Goal: Complete application form

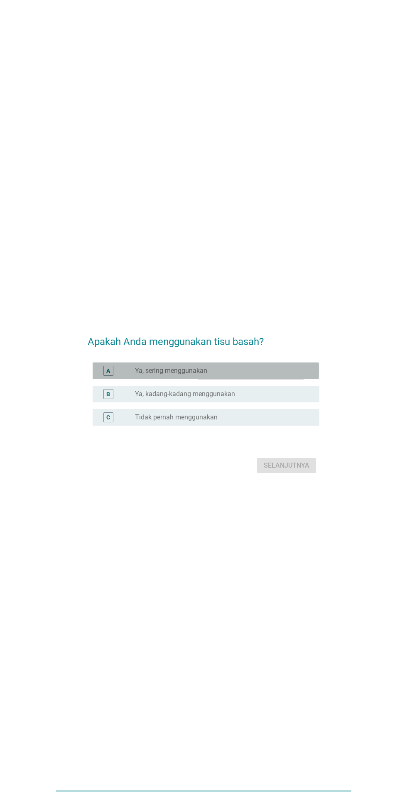
click at [265, 375] on div "radio_button_unchecked Ya, sering menggunakan" at bounding box center [220, 370] width 171 height 8
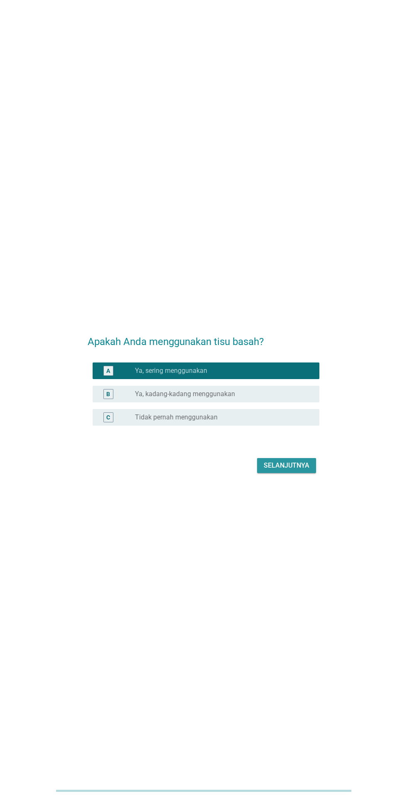
click at [305, 470] on div "Selanjutnya" at bounding box center [287, 465] width 46 height 10
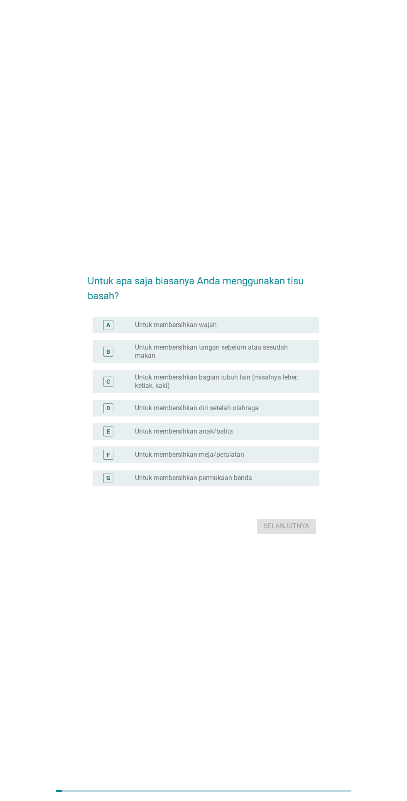
click at [277, 330] on div "radio_button_unchecked Untuk membersihkan wajah" at bounding box center [224, 325] width 178 height 10
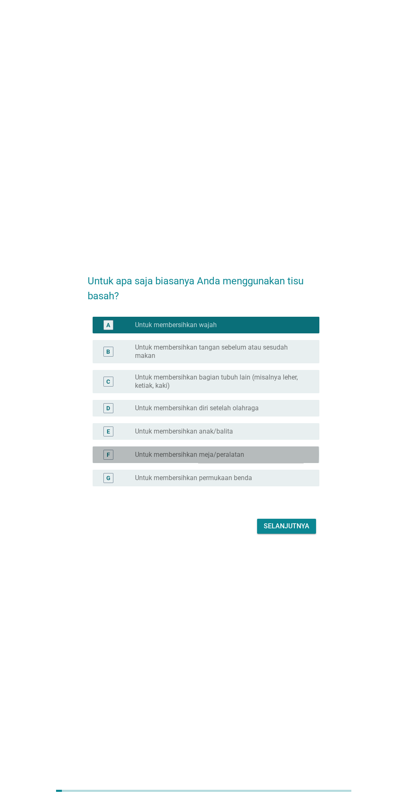
click at [243, 459] on label "Untuk membersihkan meja/peralatan" at bounding box center [189, 454] width 109 height 8
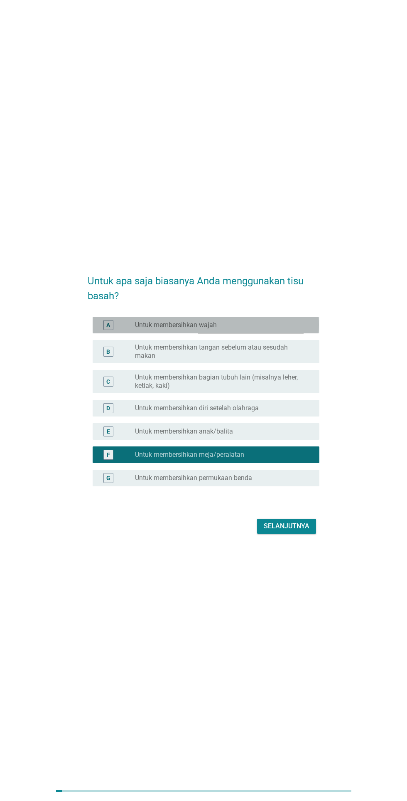
click at [296, 329] on div "radio_button_unchecked Untuk membersihkan wajah" at bounding box center [220, 325] width 171 height 8
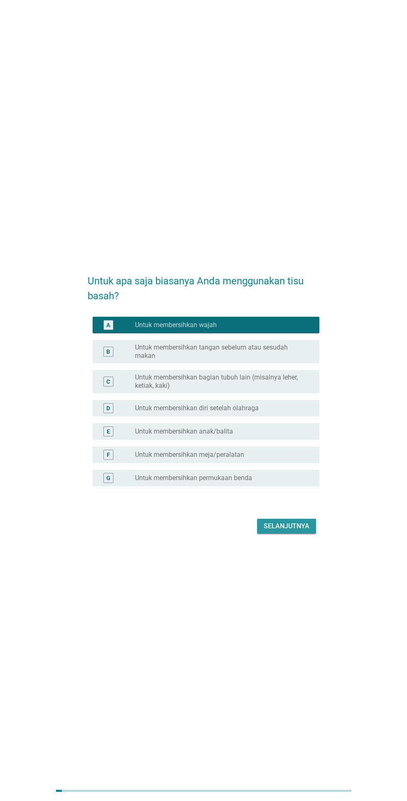
click at [288, 533] on button "Selanjutnya" at bounding box center [286, 525] width 59 height 15
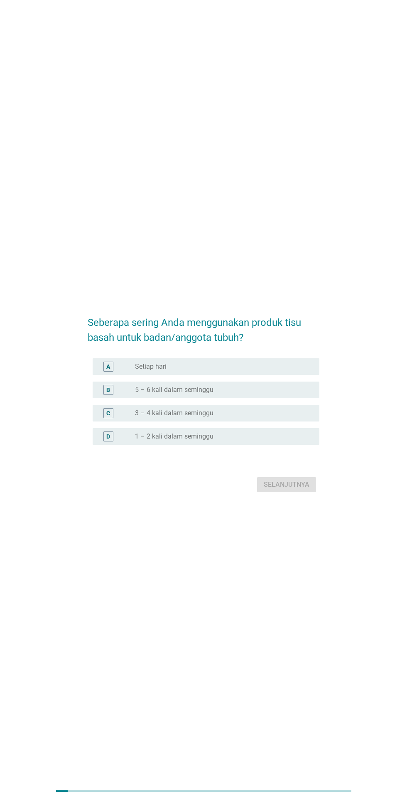
click at [263, 371] on div "radio_button_unchecked Setiap hari" at bounding box center [220, 366] width 171 height 8
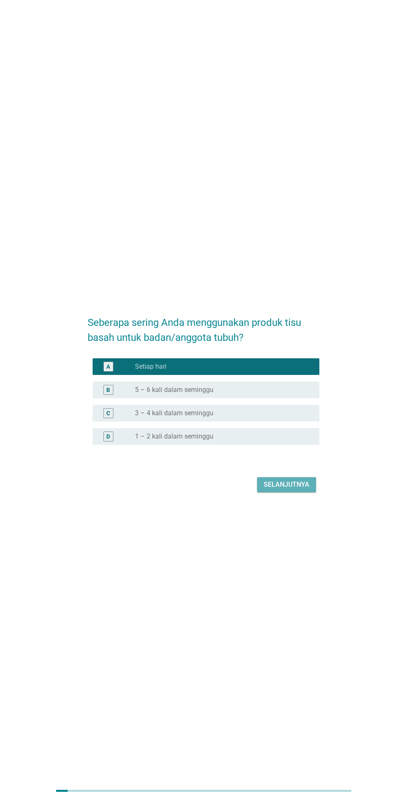
click at [292, 489] on div "Selanjutnya" at bounding box center [287, 484] width 46 height 10
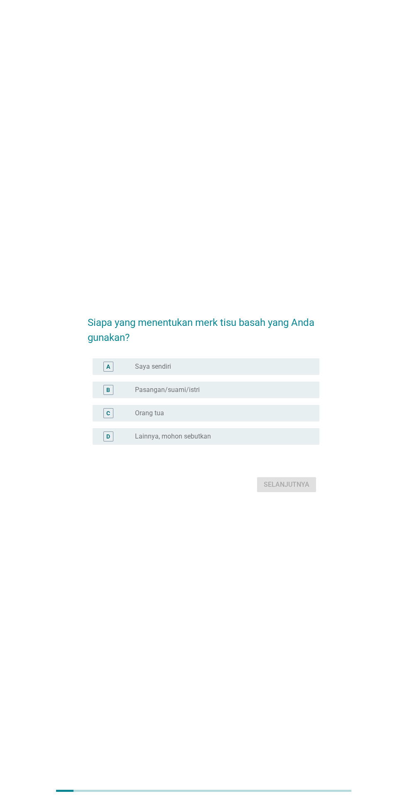
click at [277, 371] on div "radio_button_unchecked Saya sendiri" at bounding box center [220, 366] width 171 height 8
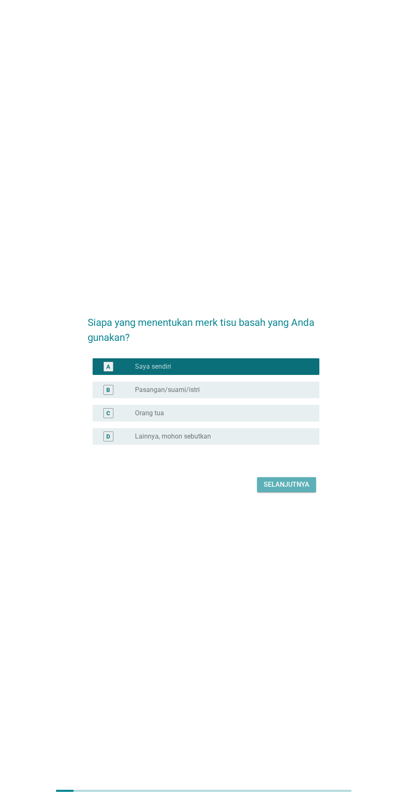
click at [292, 489] on div "Selanjutnya" at bounding box center [287, 484] width 46 height 10
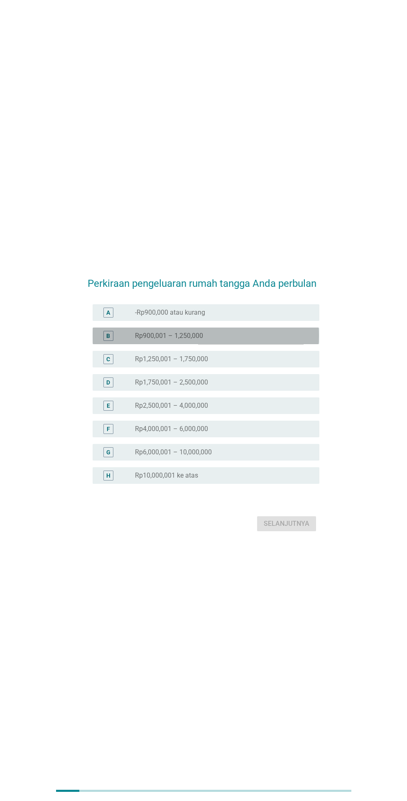
click at [270, 340] on div "radio_button_unchecked Rp900,001 – 1,250,000" at bounding box center [220, 336] width 171 height 8
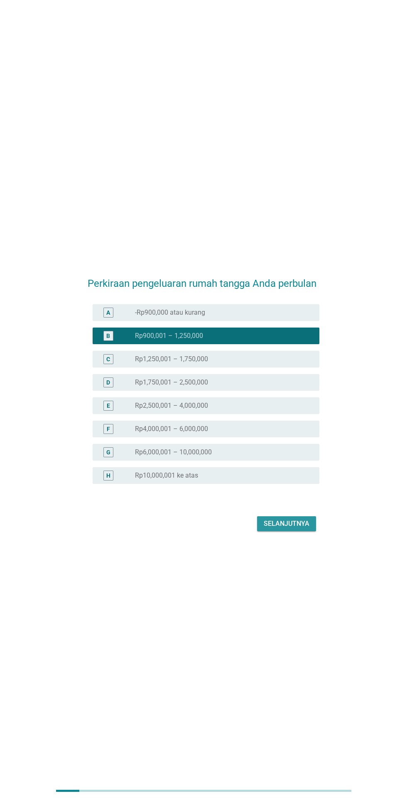
click at [300, 528] on div "Selanjutnya" at bounding box center [287, 523] width 46 height 10
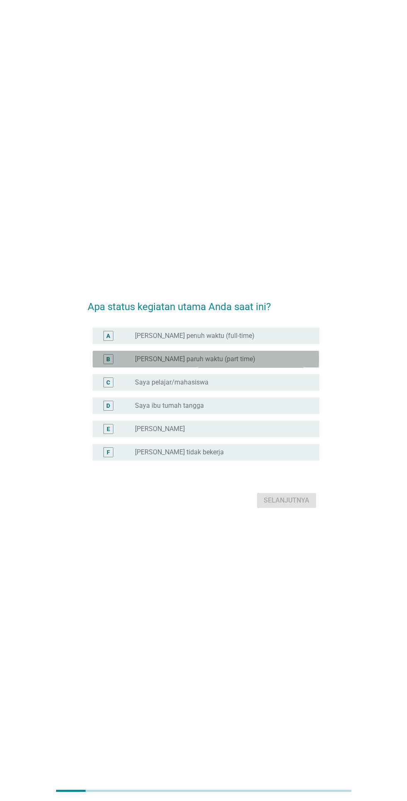
click at [265, 363] on div "radio_button_unchecked Saya karyawan paruh waktu (part time)" at bounding box center [220, 359] width 171 height 8
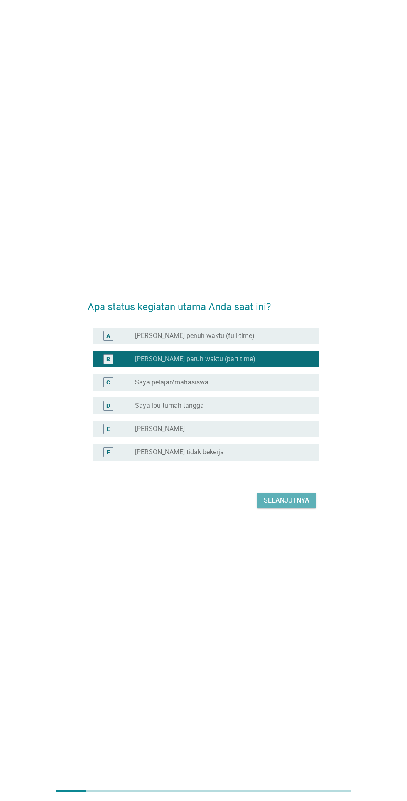
click at [298, 505] on div "Selanjutnya" at bounding box center [287, 500] width 46 height 10
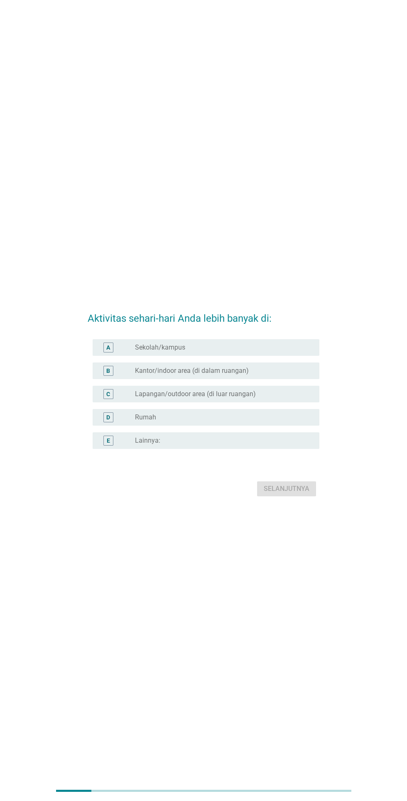
click at [284, 375] on div "radio_button_unchecked Kantor/indoor area (di dalam ruangan)" at bounding box center [220, 370] width 171 height 8
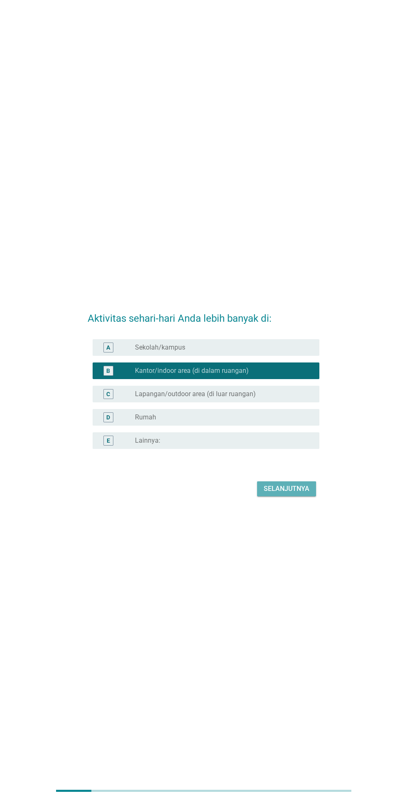
click at [295, 494] on div "Selanjutnya" at bounding box center [287, 489] width 46 height 10
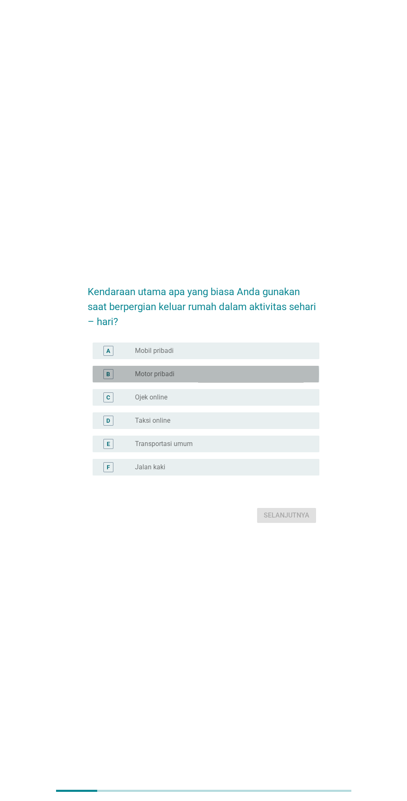
click at [268, 378] on div "radio_button_unchecked Motor pribadi" at bounding box center [220, 374] width 171 height 8
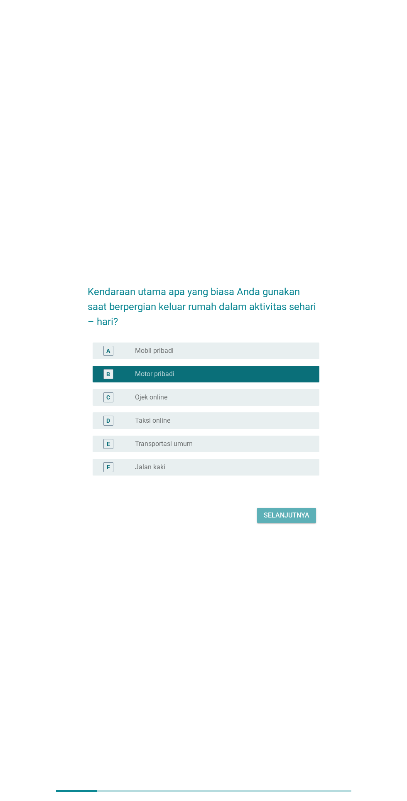
click at [296, 520] on div "Selanjutnya" at bounding box center [287, 515] width 46 height 10
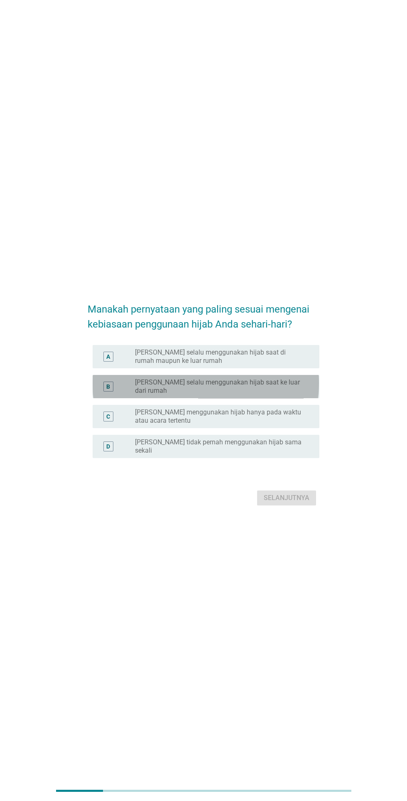
click at [286, 395] on label "[PERSON_NAME] selalu menggunakan hijab saat ke luar dari rumah" at bounding box center [220, 386] width 171 height 17
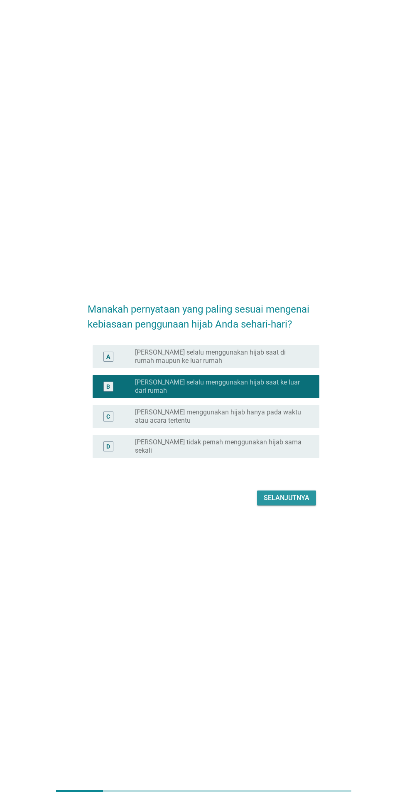
click at [296, 505] on button "Selanjutnya" at bounding box center [286, 497] width 59 height 15
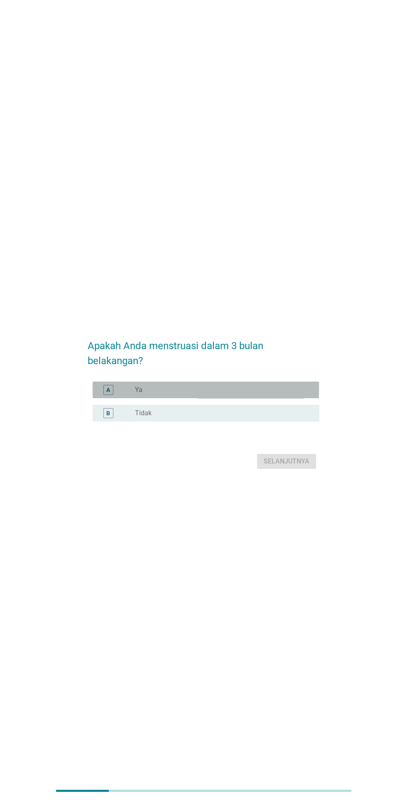
click at [275, 394] on div "radio_button_unchecked Ya" at bounding box center [220, 390] width 171 height 8
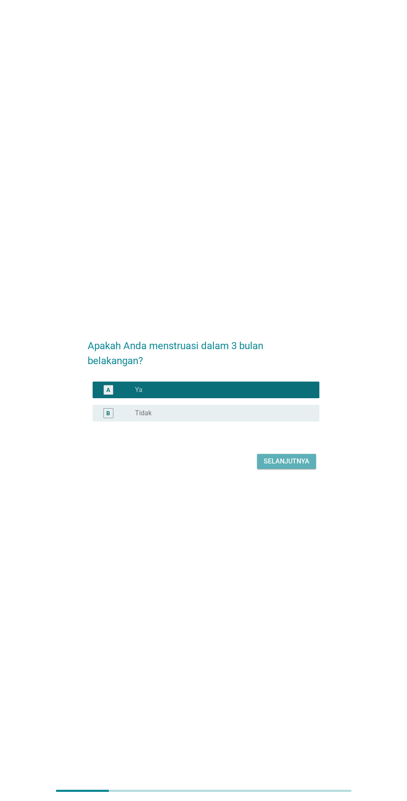
click at [294, 466] on div "Selanjutnya" at bounding box center [287, 461] width 46 height 10
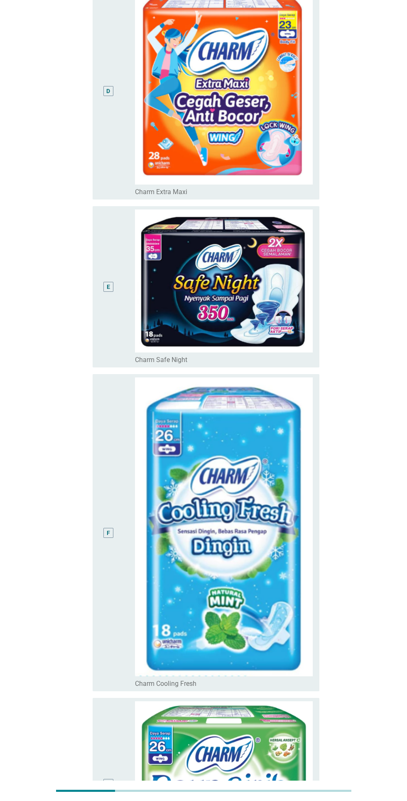
scroll to position [929, 0]
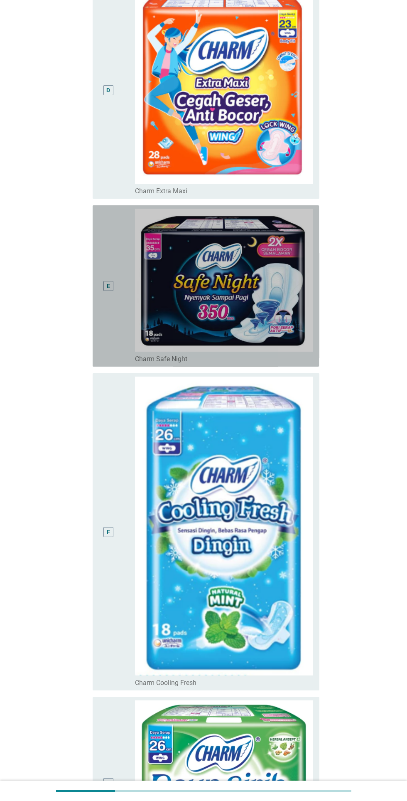
click at [270, 329] on img at bounding box center [224, 280] width 178 height 143
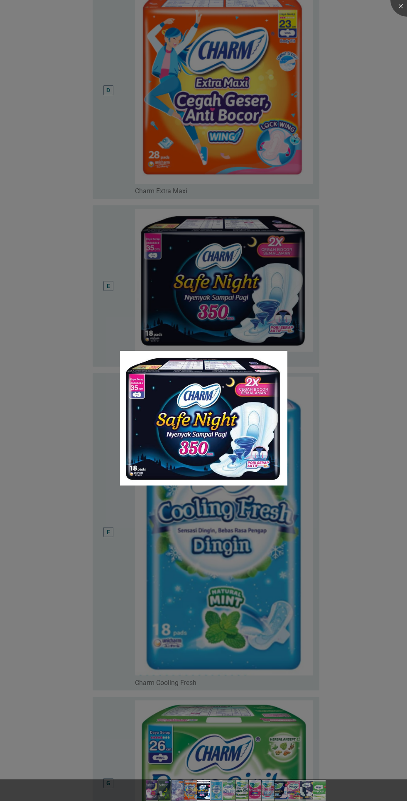
click at [337, 409] on div at bounding box center [203, 400] width 407 height 801
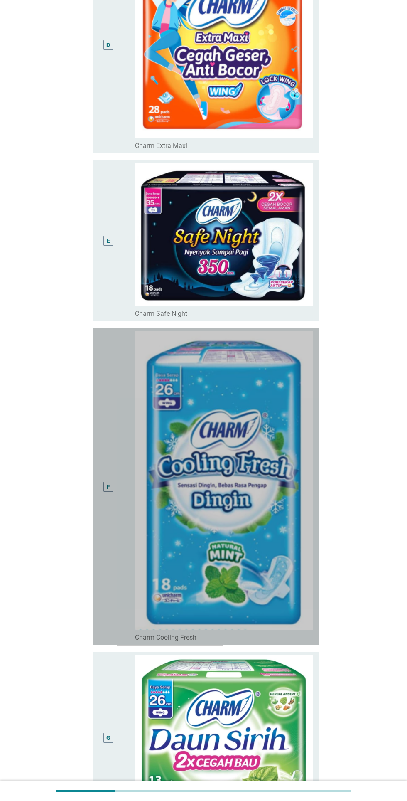
scroll to position [969, 0]
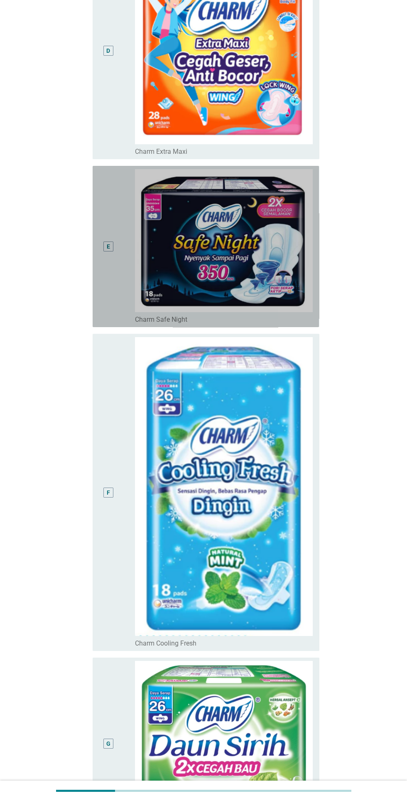
click at [107, 244] on div "E" at bounding box center [108, 246] width 3 height 9
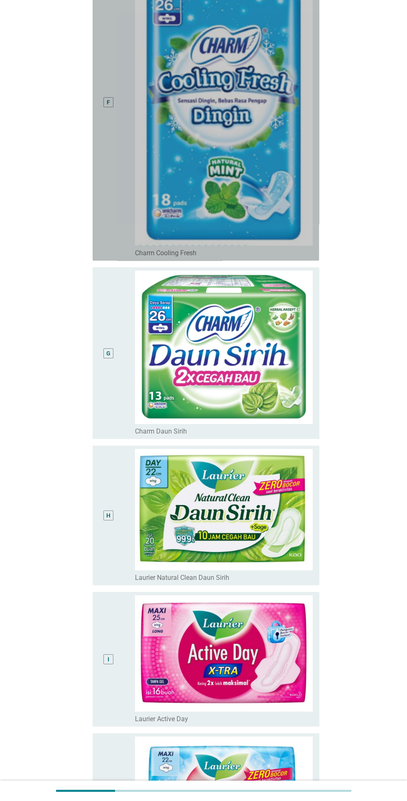
scroll to position [2246, 0]
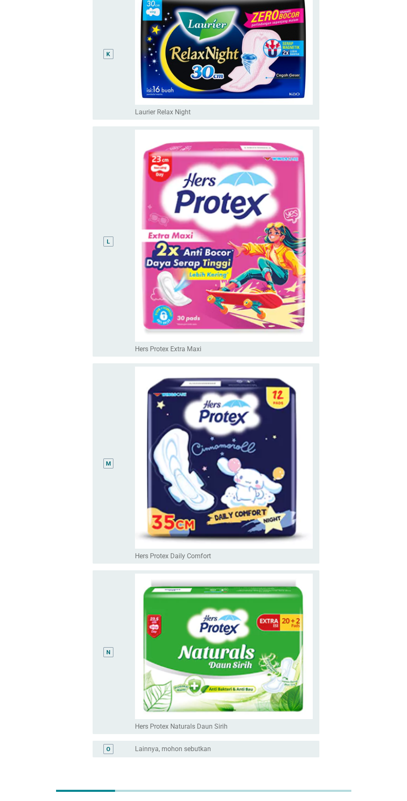
click at [273, 791] on button "Selanjutnya" at bounding box center [286, 796] width 59 height 15
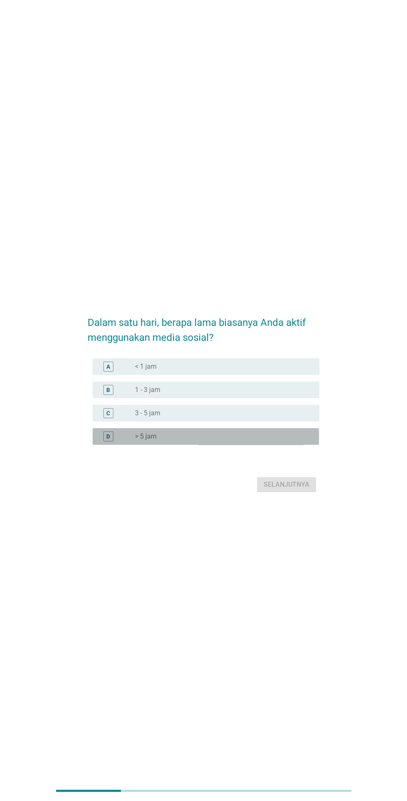
click at [225, 441] on div "radio_button_unchecked > 5 jam" at bounding box center [224, 436] width 178 height 10
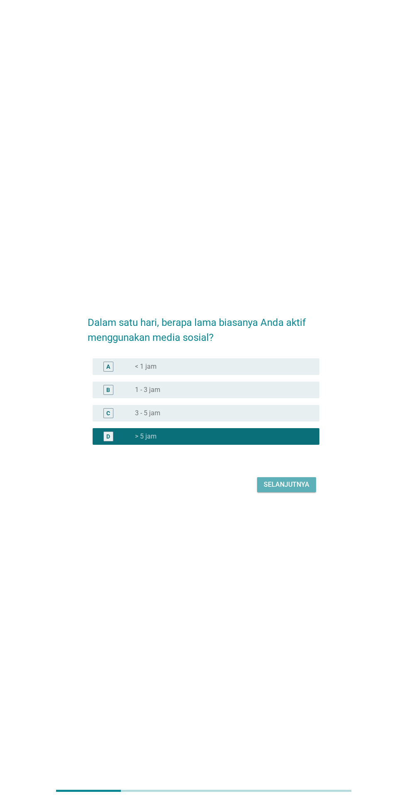
click at [296, 489] on div "Selanjutnya" at bounding box center [287, 484] width 46 height 10
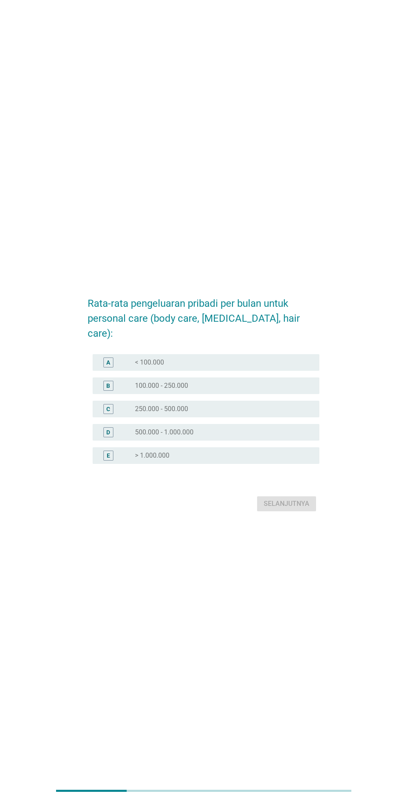
click at [261, 390] on div "radio_button_unchecked 100.000 - 250.000" at bounding box center [220, 385] width 171 height 8
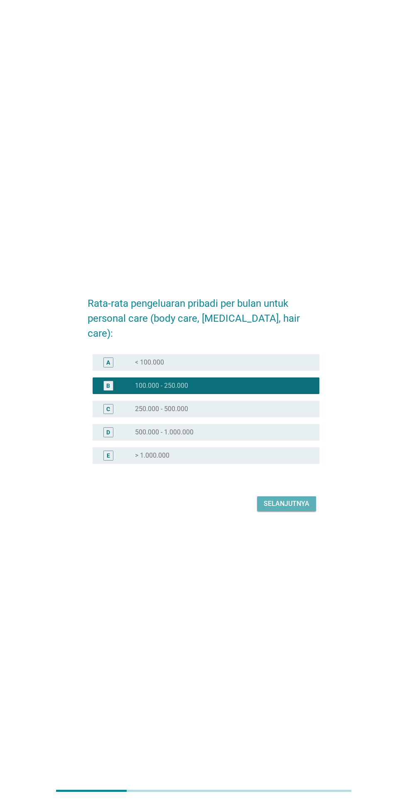
click at [291, 509] on div "Selanjutnya" at bounding box center [287, 504] width 46 height 10
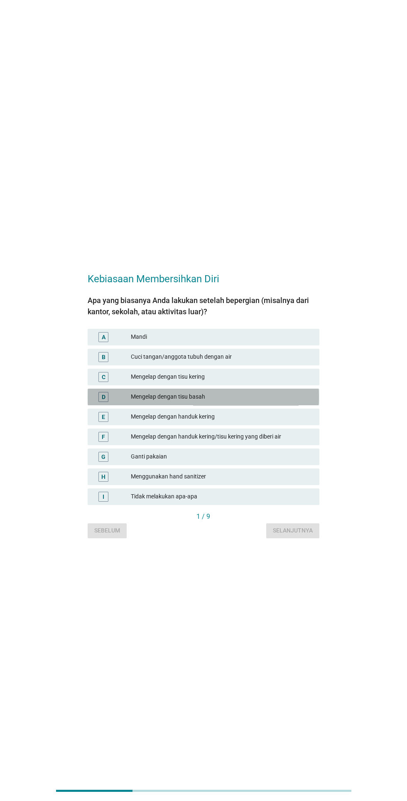
click at [246, 402] on div "Mengelap dengan tisu basah" at bounding box center [222, 397] width 182 height 10
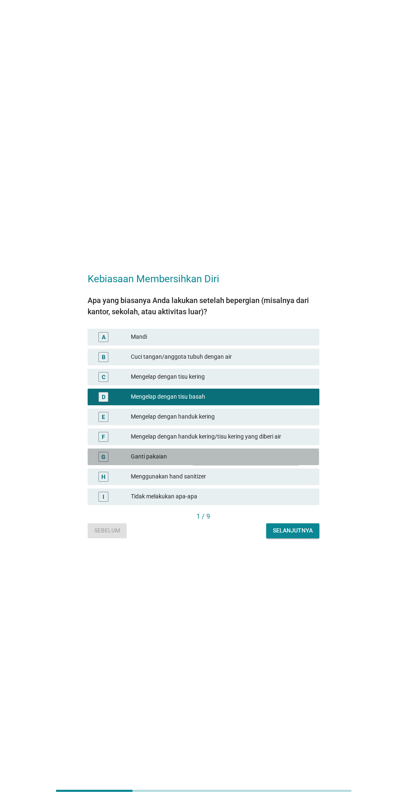
click at [271, 462] on div "Ganti pakaian" at bounding box center [222, 457] width 182 height 10
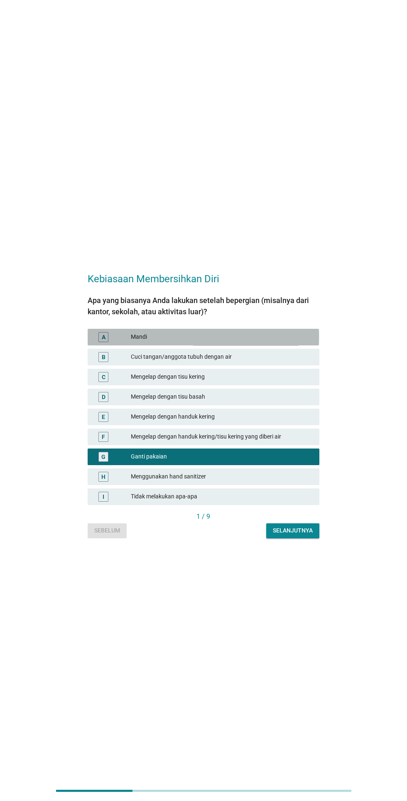
click at [299, 342] on div "Mandi" at bounding box center [222, 337] width 182 height 10
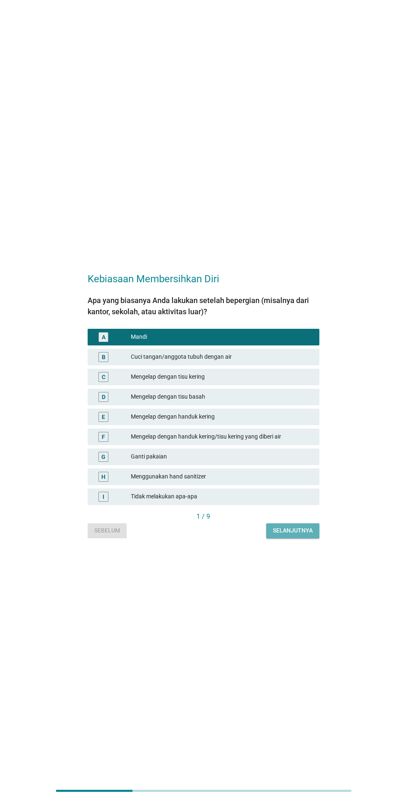
click at [292, 535] on div "Selanjutnya" at bounding box center [293, 530] width 40 height 9
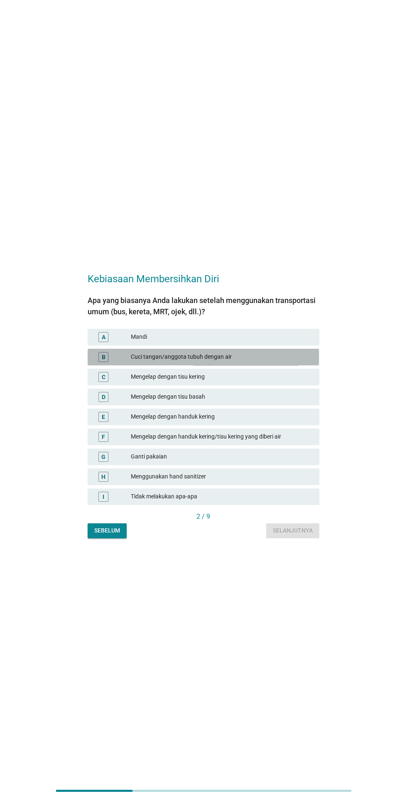
click at [279, 362] on div "Cuci tangan/anggota tubuh dengan air" at bounding box center [222, 357] width 182 height 10
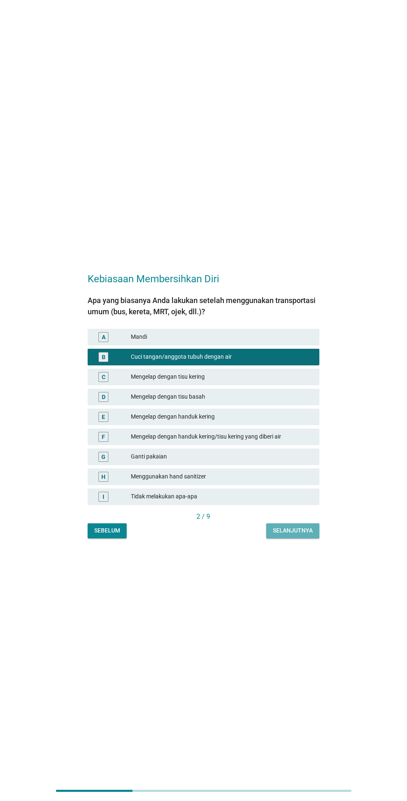
click at [297, 535] on div "Selanjutnya" at bounding box center [293, 530] width 40 height 9
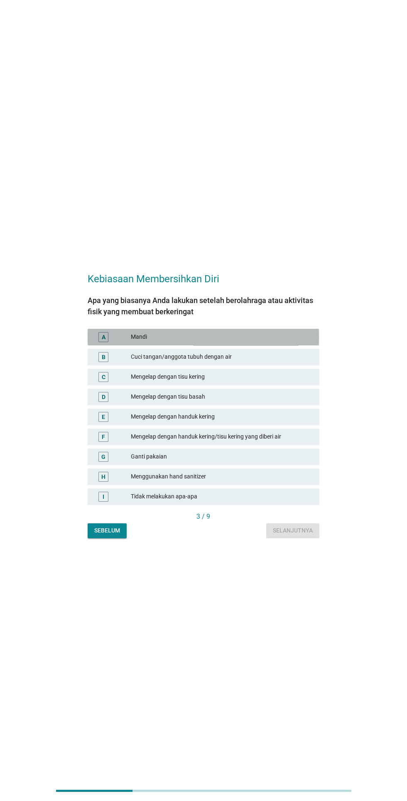
click at [290, 342] on div "Mandi" at bounding box center [222, 337] width 182 height 10
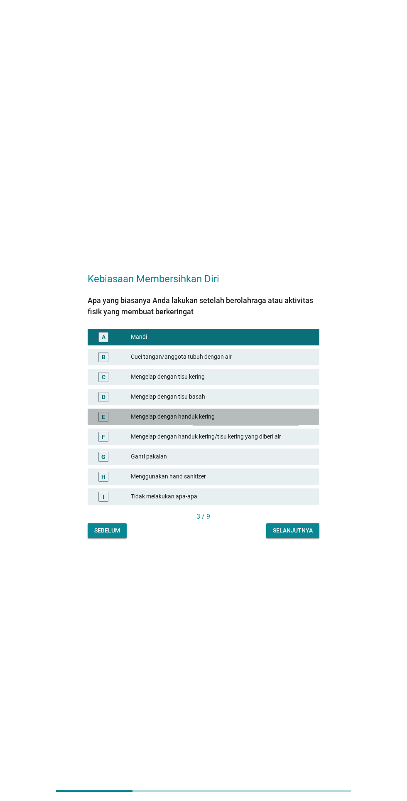
click at [265, 422] on div "Mengelap dengan handuk kering" at bounding box center [222, 417] width 182 height 10
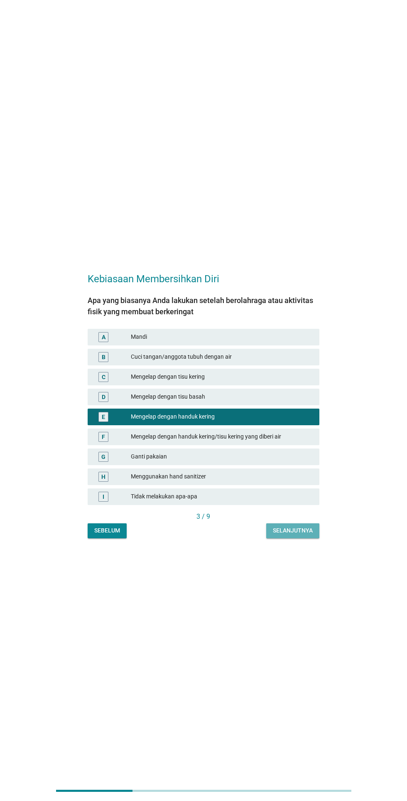
click at [295, 535] on div "Selanjutnya" at bounding box center [293, 530] width 40 height 9
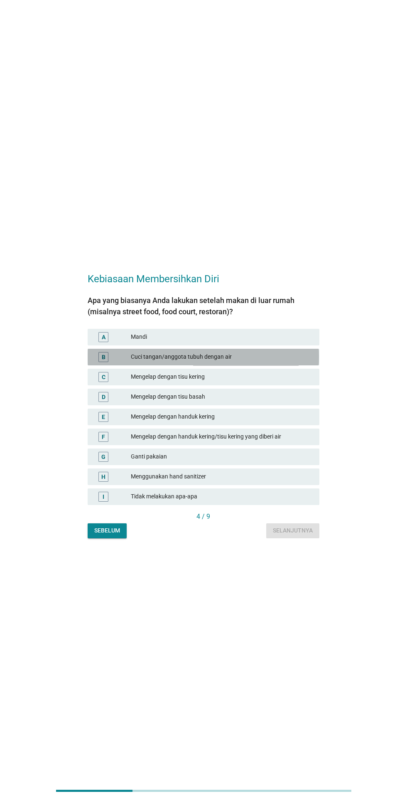
click at [280, 362] on div "Cuci tangan/anggota tubuh dengan air" at bounding box center [222, 357] width 182 height 10
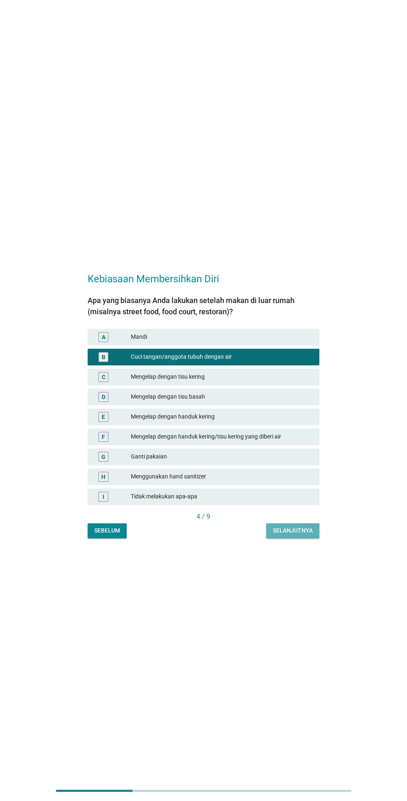
click at [298, 535] on div "Selanjutnya" at bounding box center [293, 530] width 40 height 9
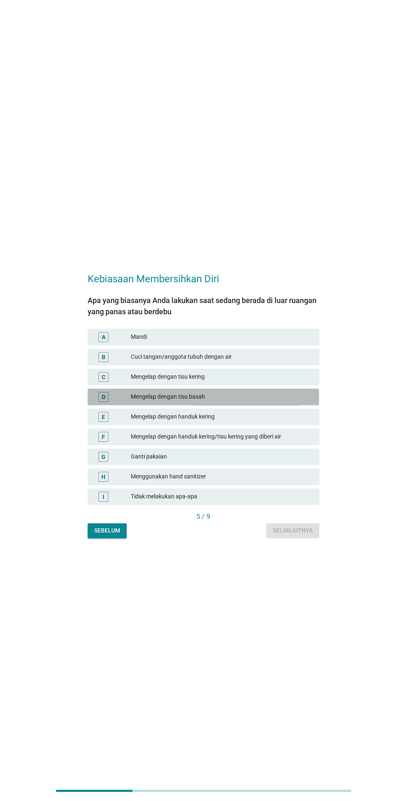
click at [258, 402] on div "Mengelap dengan tisu basah" at bounding box center [222, 397] width 182 height 10
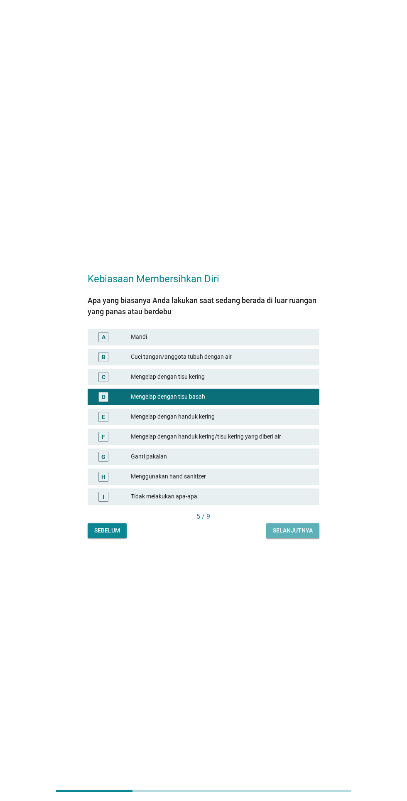
click at [297, 538] on button "Selanjutnya" at bounding box center [292, 530] width 53 height 15
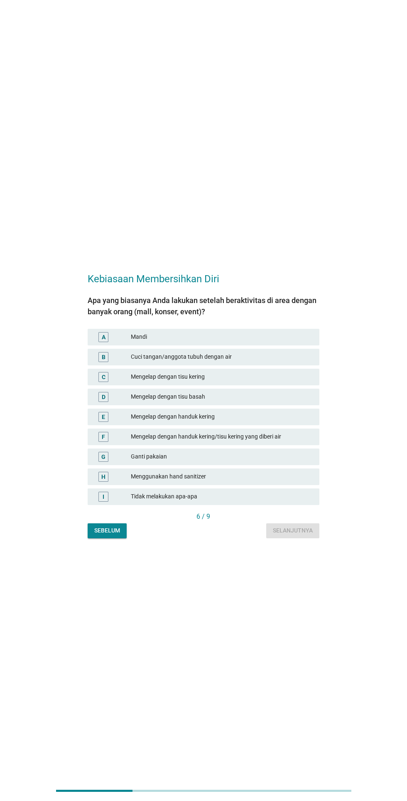
click at [248, 482] on div "Menggunakan hand sanitizer" at bounding box center [222, 477] width 182 height 10
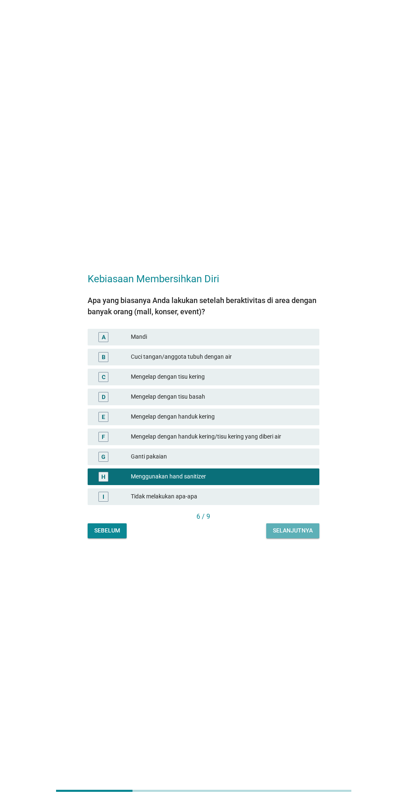
click at [297, 535] on div "Selanjutnya" at bounding box center [293, 530] width 40 height 9
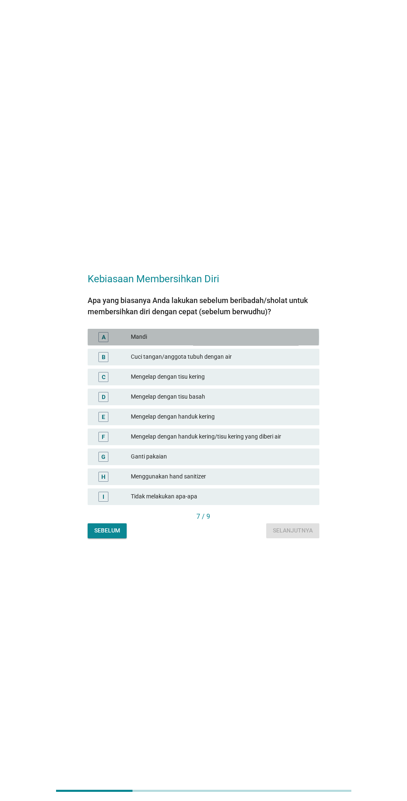
click at [290, 342] on div "Mandi" at bounding box center [222, 337] width 182 height 10
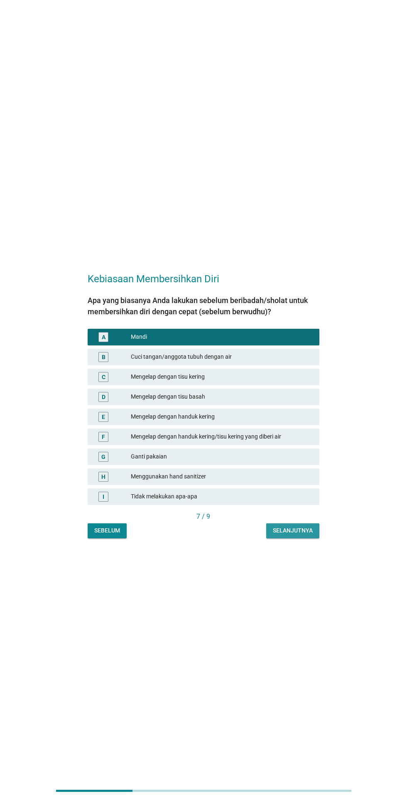
click at [299, 535] on div "Selanjutnya" at bounding box center [293, 530] width 40 height 9
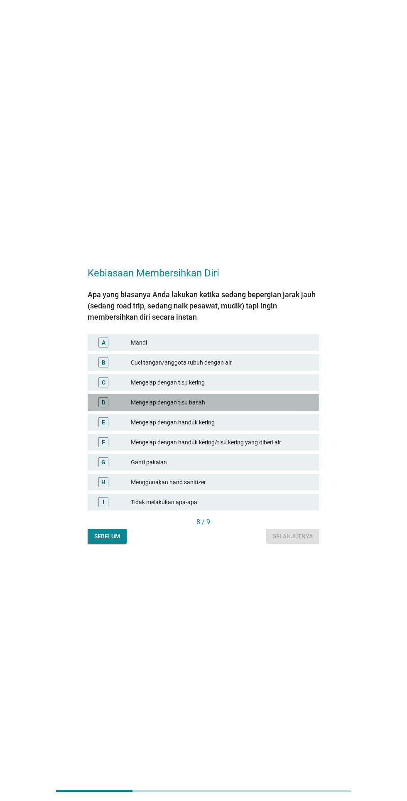
click at [269, 407] on div "Mengelap dengan tisu basah" at bounding box center [222, 402] width 182 height 10
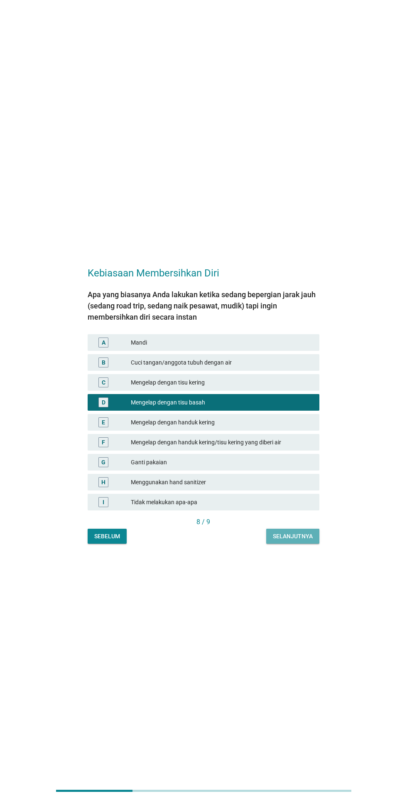
click at [297, 541] on div "Selanjutnya" at bounding box center [293, 536] width 40 height 9
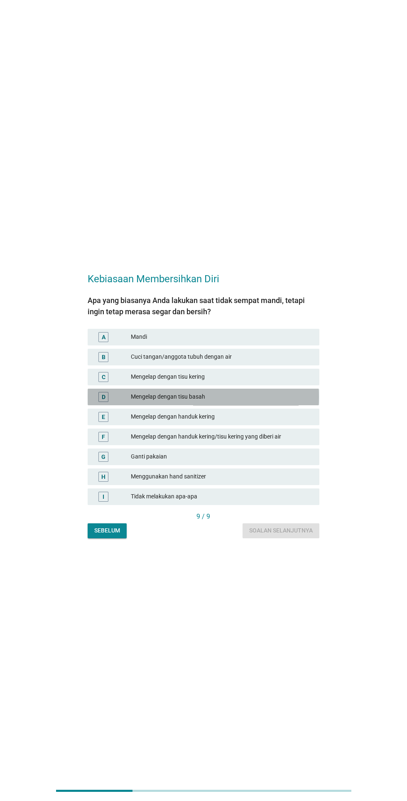
click at [262, 402] on div "Mengelap dengan tisu basah" at bounding box center [222, 397] width 182 height 10
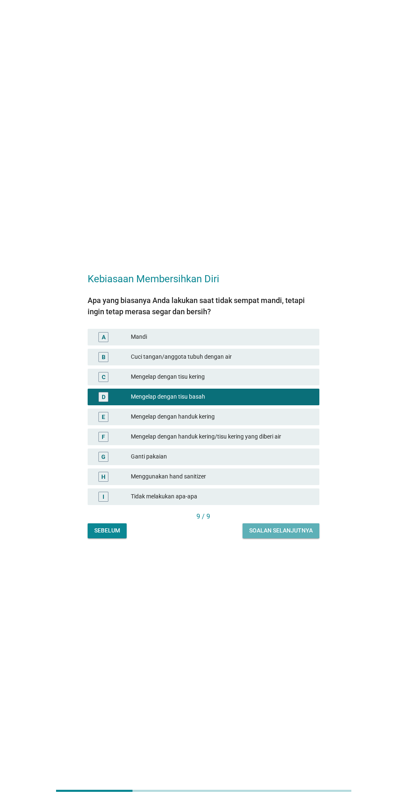
click at [290, 535] on div "Soalan selanjutnya" at bounding box center [281, 530] width 64 height 9
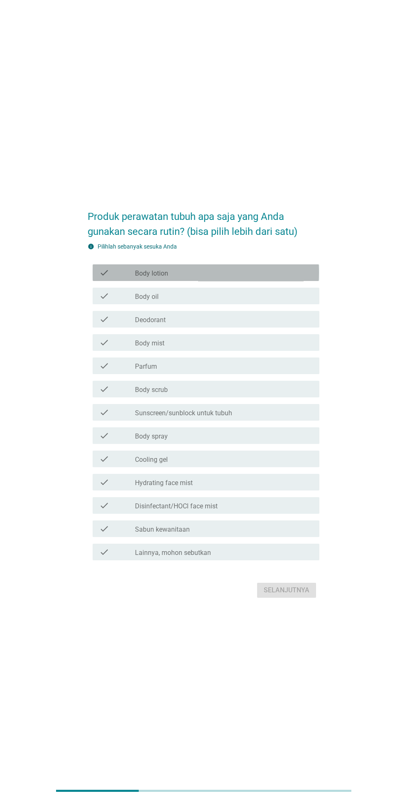
click at [273, 278] on div "check_box_outline_blank Body lotion" at bounding box center [224, 273] width 178 height 10
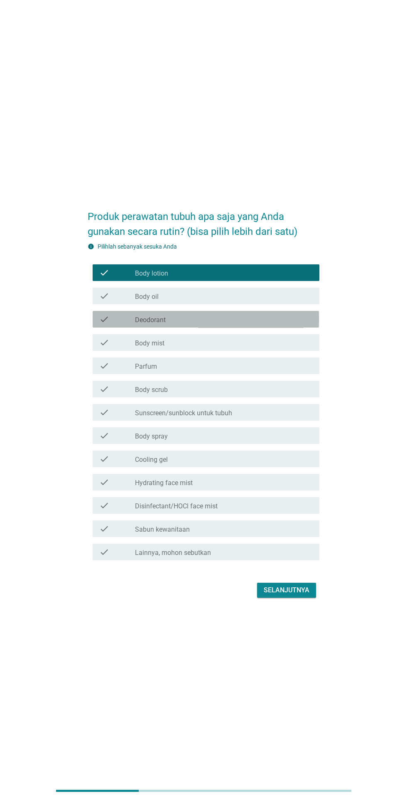
click at [262, 324] on div "check_box_outline_blank Deodorant" at bounding box center [224, 319] width 178 height 10
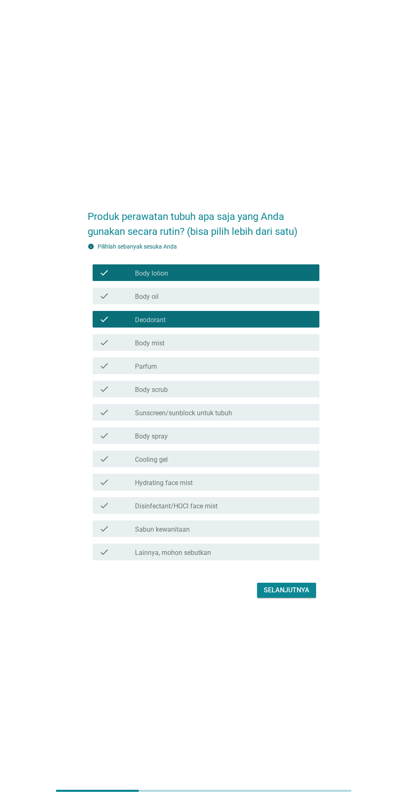
click at [221, 371] on div "check_box_outline_blank Parfum" at bounding box center [224, 366] width 178 height 10
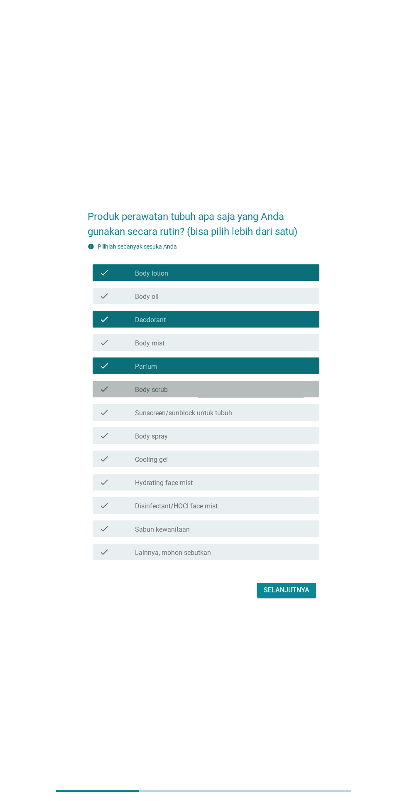
click at [251, 394] on div "check_box_outline_blank Body scrub" at bounding box center [224, 389] width 178 height 10
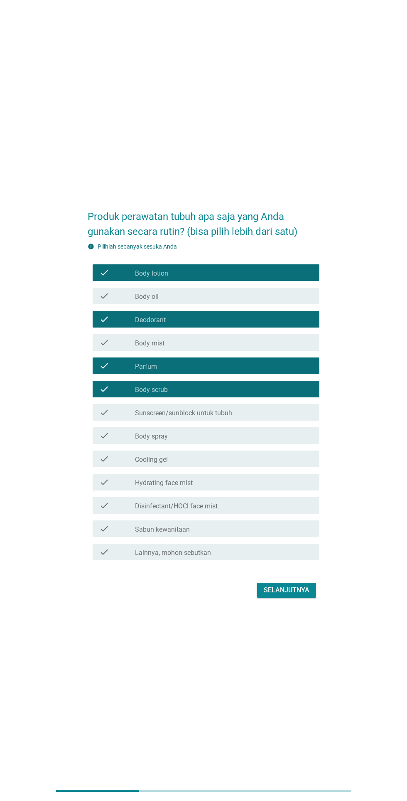
click at [258, 417] on div "check_box_outline_blank Sunscreen/sunblock untuk tubuh" at bounding box center [224, 412] width 178 height 10
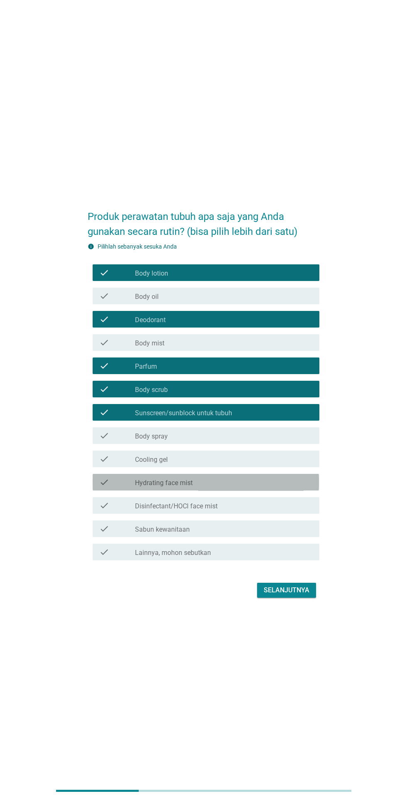
click at [245, 487] on div "check_box_outline_blank Hydrating face mist" at bounding box center [224, 482] width 178 height 10
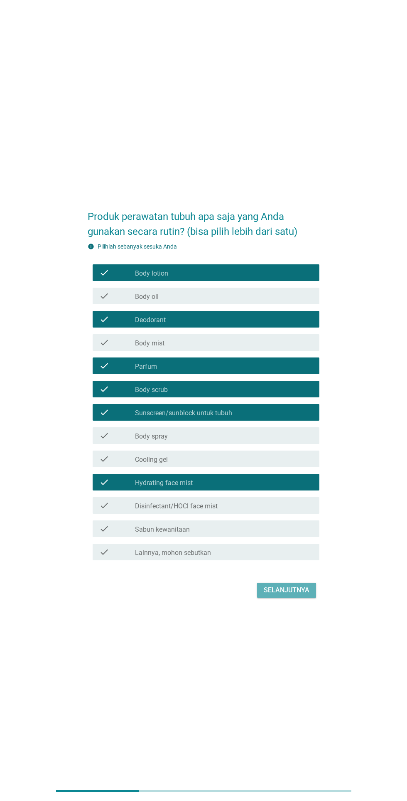
click at [283, 595] on div "Selanjutnya" at bounding box center [287, 590] width 46 height 10
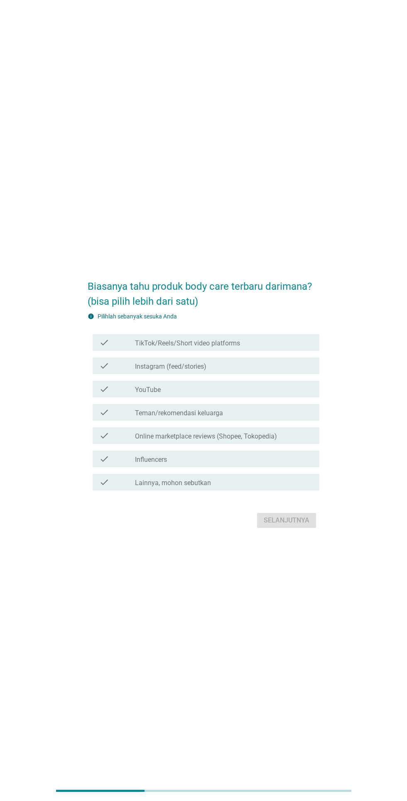
click at [243, 417] on div "check_box_outline_blank Teman/rekomendasi keluarga" at bounding box center [224, 412] width 178 height 10
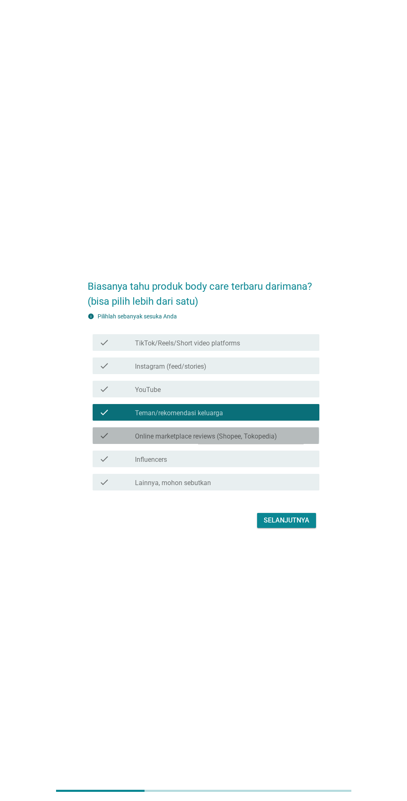
click at [274, 440] on label "Online marketplace reviews (Shopee, Tokopedia)" at bounding box center [206, 436] width 142 height 8
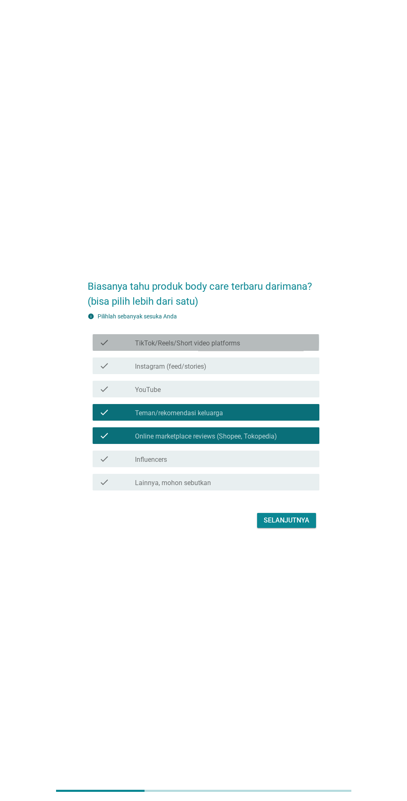
click at [284, 347] on div "check_box_outline_blank TikTok/Reels/Short video platforms" at bounding box center [224, 342] width 178 height 10
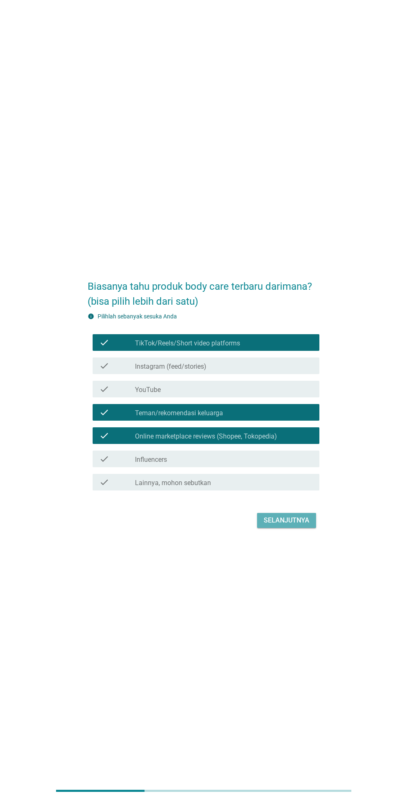
click at [289, 525] on div "Selanjutnya" at bounding box center [287, 520] width 46 height 10
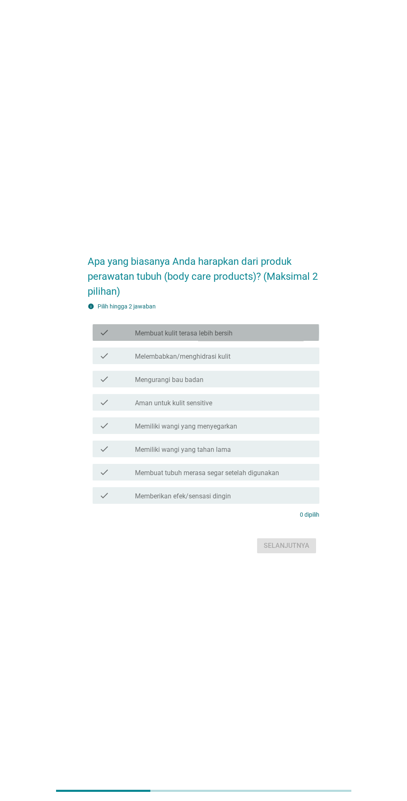
click at [293, 337] on div "check_box_outline_blank Membuat kulit terasa lebih bersih" at bounding box center [224, 332] width 178 height 10
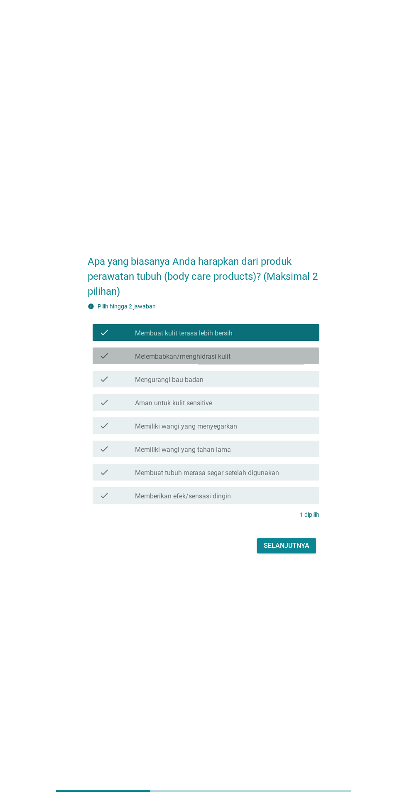
click at [284, 361] on div "check_box_outline_blank Melembabkan/menghidrasi kulit" at bounding box center [224, 356] width 178 height 10
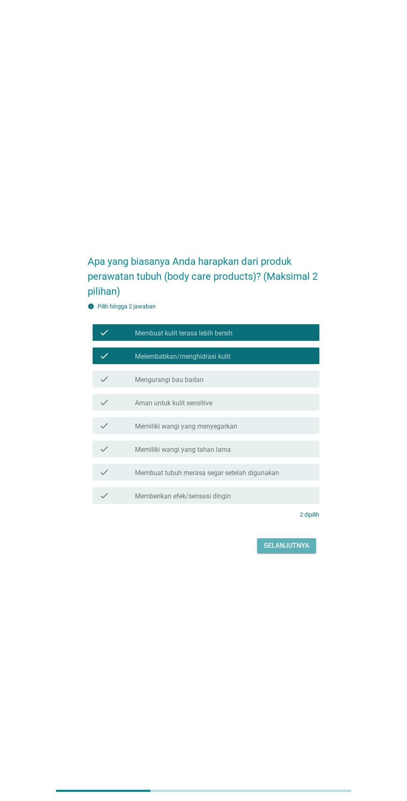
click at [297, 550] on div "Selanjutnya" at bounding box center [287, 546] width 46 height 10
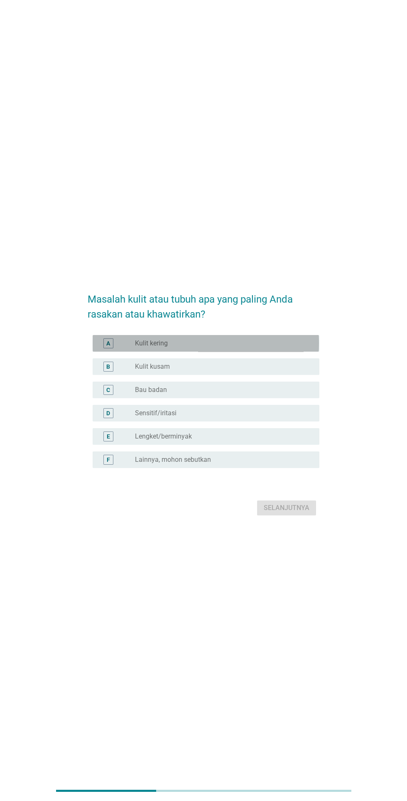
click at [278, 347] on div "radio_button_unchecked Kulit kering" at bounding box center [220, 343] width 171 height 8
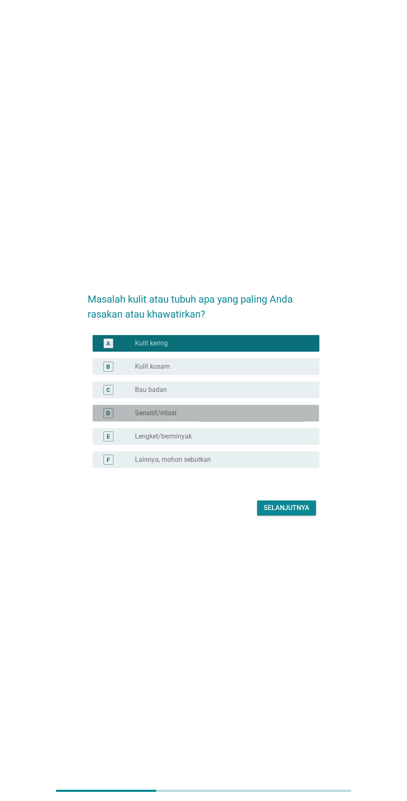
click at [271, 417] on div "radio_button_unchecked Sensitif/iritasi" at bounding box center [220, 413] width 171 height 8
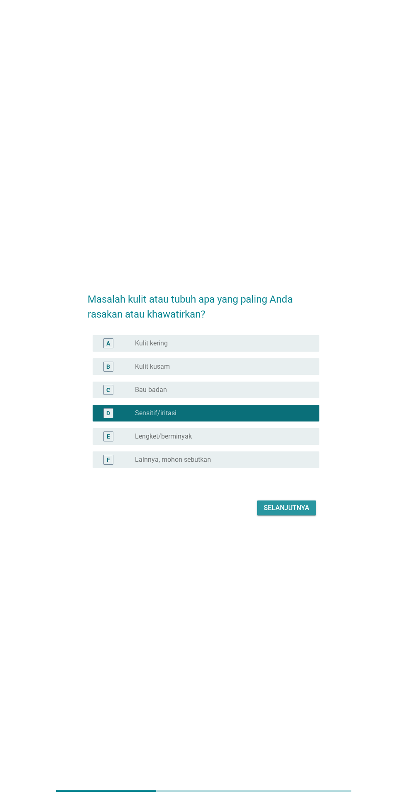
click at [294, 513] on div "Selanjutnya" at bounding box center [287, 508] width 46 height 10
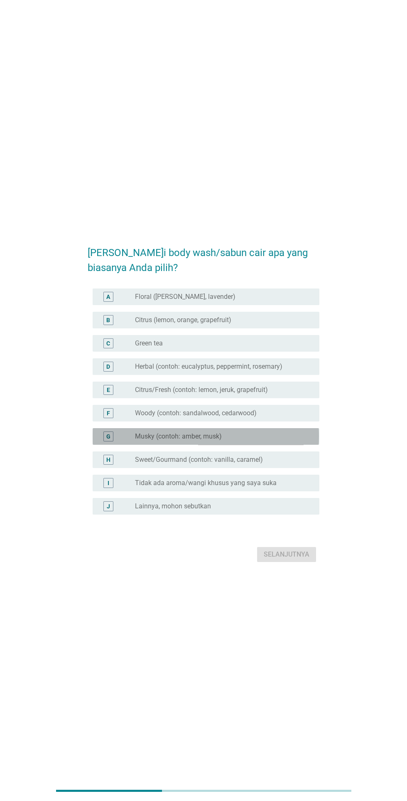
click at [282, 440] on div "radio_button_unchecked Musky (contoh: amber, musk)" at bounding box center [220, 436] width 171 height 8
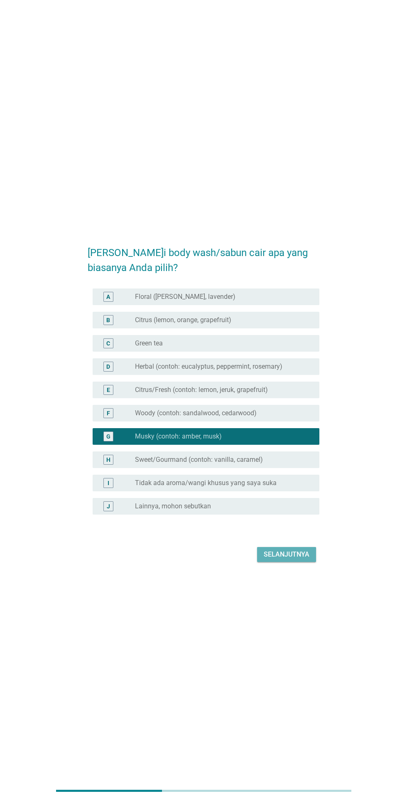
click at [298, 559] on div "Selanjutnya" at bounding box center [287, 554] width 46 height 10
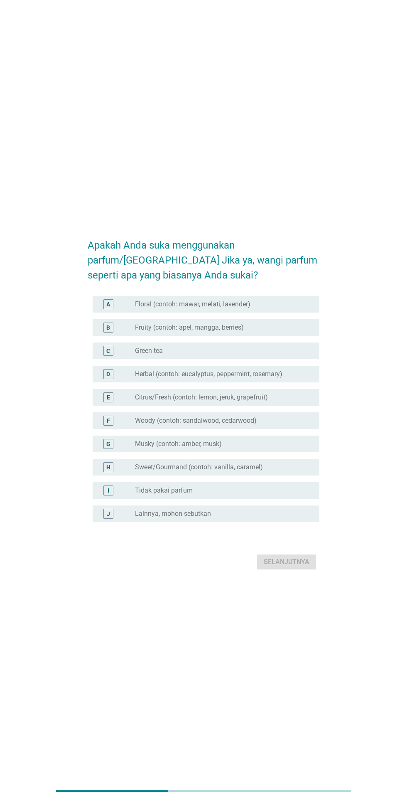
click at [283, 471] on div "radio_button_unchecked Sweet/Gourmand (contoh: vanilla, caramel)" at bounding box center [220, 467] width 171 height 8
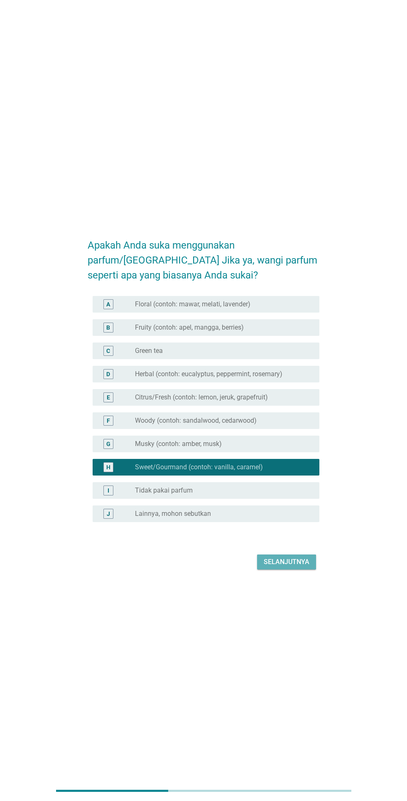
click at [302, 567] on div "Selanjutnya" at bounding box center [287, 562] width 46 height 10
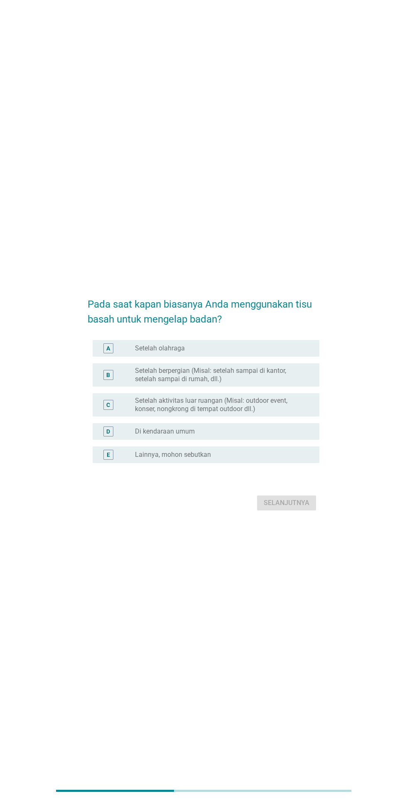
click at [300, 352] on div "radio_button_unchecked Setelah olahraga" at bounding box center [220, 348] width 171 height 8
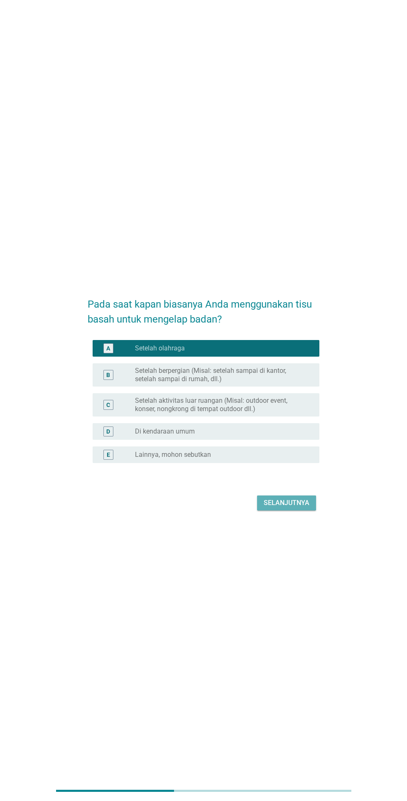
click at [296, 508] on div "Selanjutnya" at bounding box center [287, 503] width 46 height 10
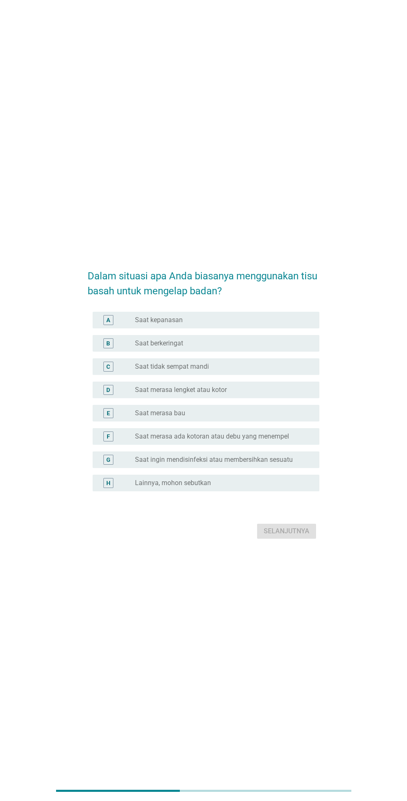
click at [255, 371] on div "radio_button_unchecked Saat tidak sempat mandi" at bounding box center [220, 366] width 171 height 8
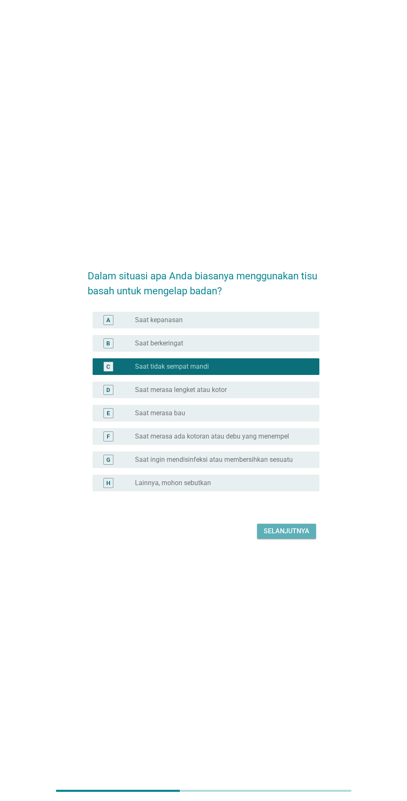
click at [294, 536] on div "Selanjutnya" at bounding box center [287, 531] width 46 height 10
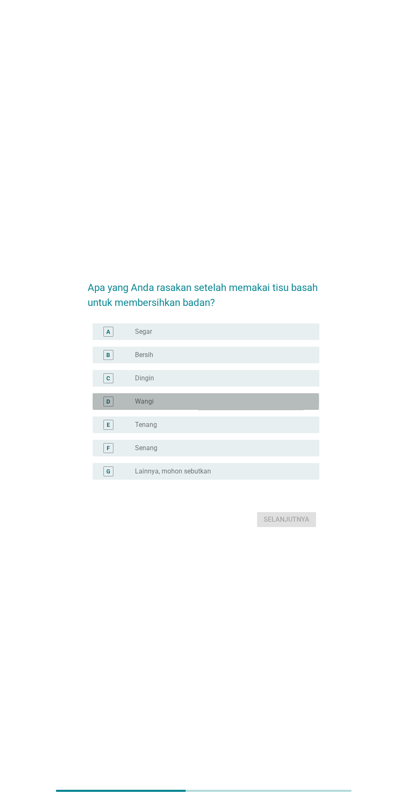
click at [236, 405] on div "radio_button_unchecked Wangi" at bounding box center [220, 401] width 171 height 8
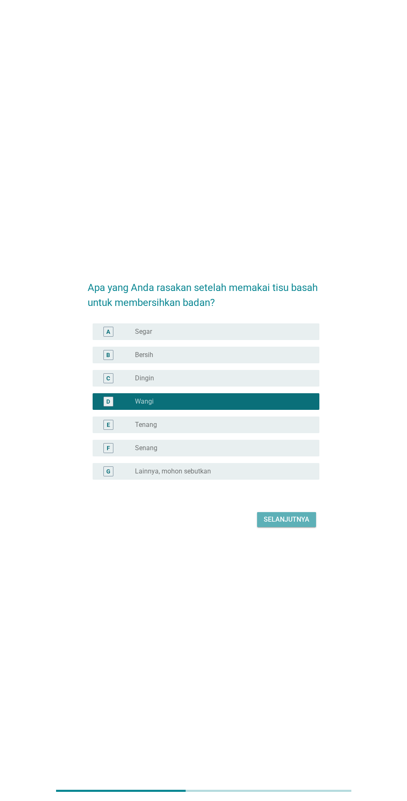
click at [291, 524] on div "Selanjutnya" at bounding box center [287, 519] width 46 height 10
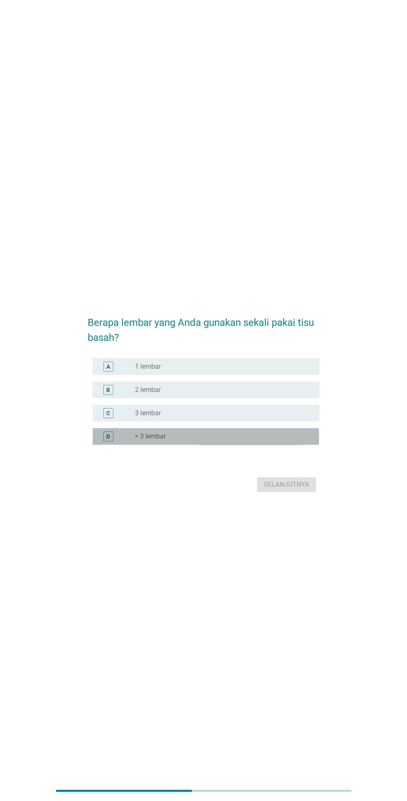
click at [259, 440] on div "radio_button_unchecked > 3 lembar" at bounding box center [220, 436] width 171 height 8
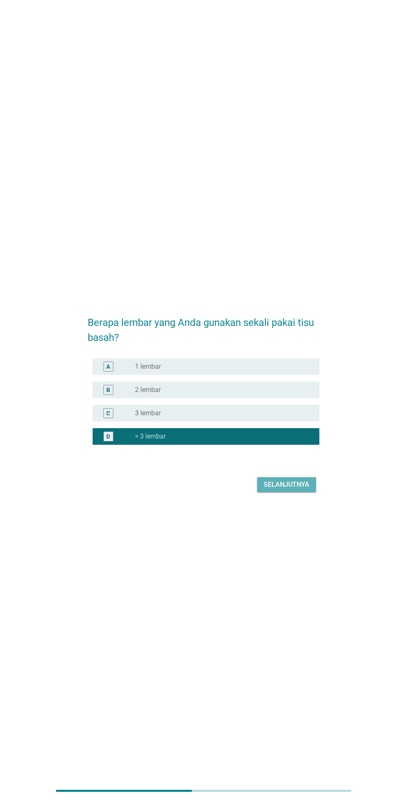
click at [289, 492] on button "Selanjutnya" at bounding box center [286, 484] width 59 height 15
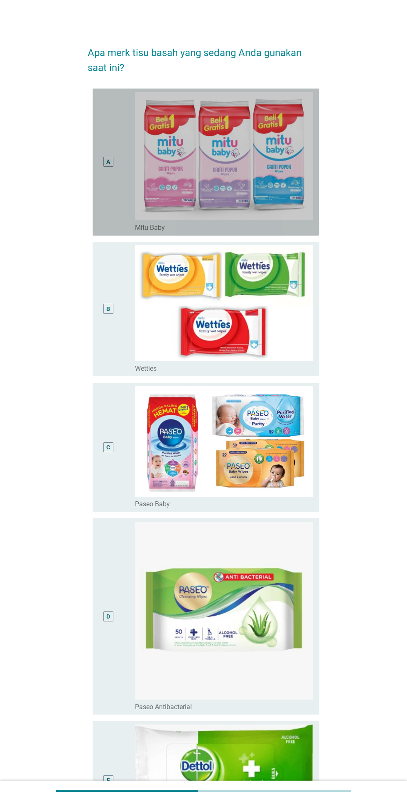
click at [123, 168] on div "A" at bounding box center [117, 162] width 36 height 140
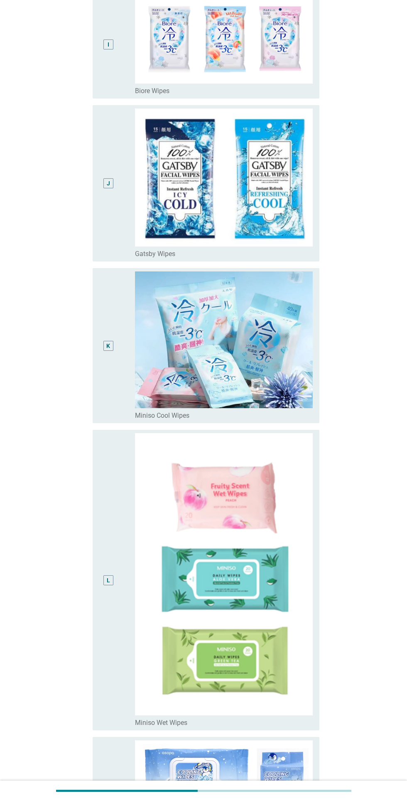
scroll to position [1424, 0]
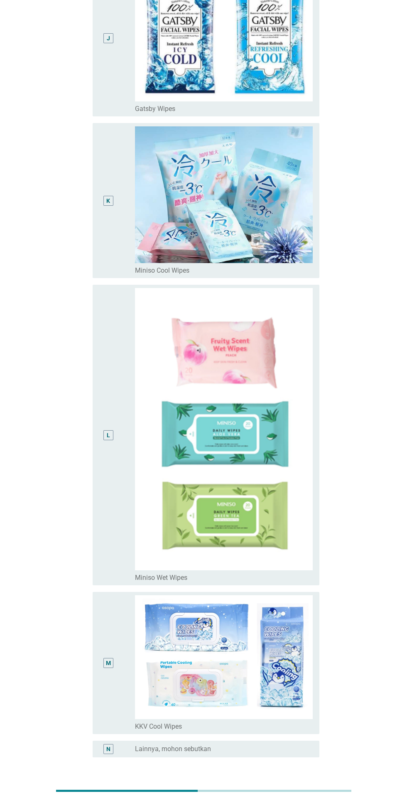
click at [288, 799] on div "Selanjutnya" at bounding box center [287, 797] width 46 height 10
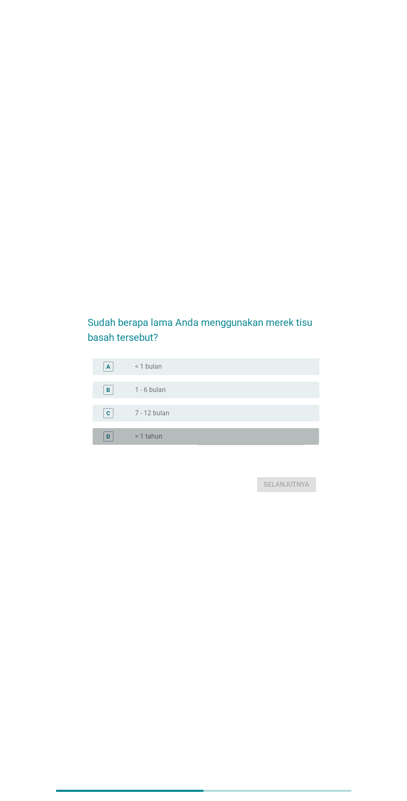
click at [237, 440] on div "radio_button_unchecked > 1 tahun" at bounding box center [220, 436] width 171 height 8
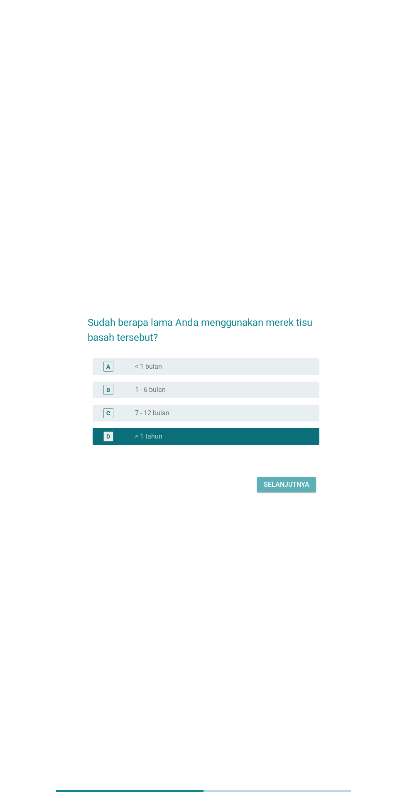
click at [293, 489] on div "Selanjutnya" at bounding box center [287, 484] width 46 height 10
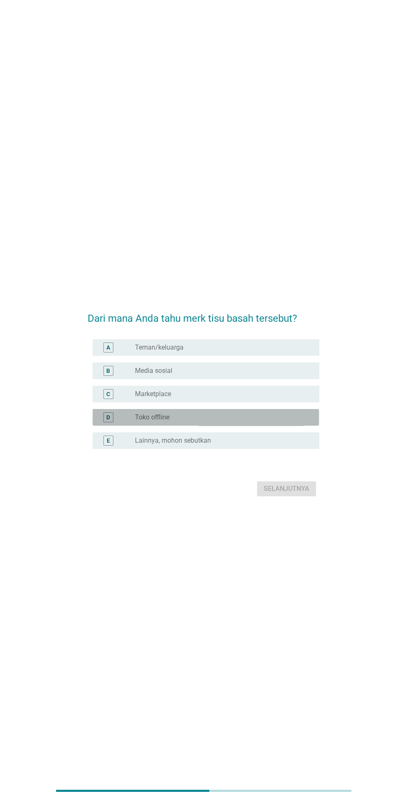
click at [243, 421] on div "radio_button_unchecked Toko offline" at bounding box center [220, 417] width 171 height 8
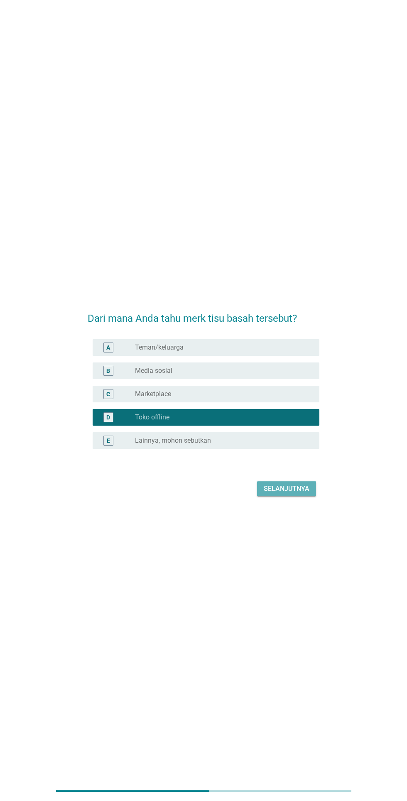
click at [287, 494] on div "Selanjutnya" at bounding box center [287, 489] width 46 height 10
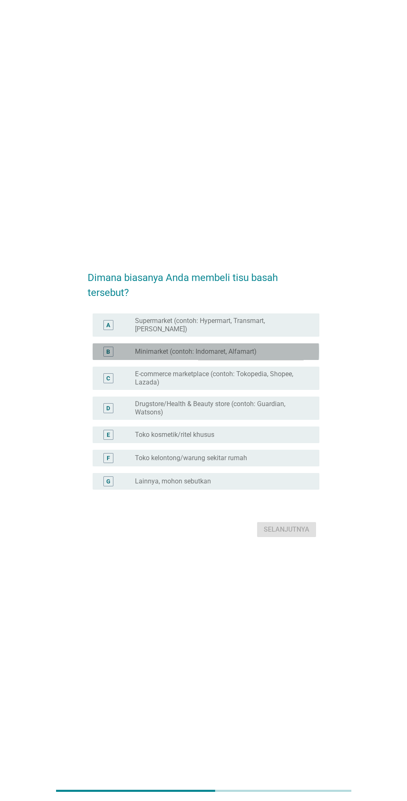
click at [280, 356] on div "radio_button_unchecked Minimarket (contoh: Indomaret, Alfamart)" at bounding box center [220, 351] width 171 height 8
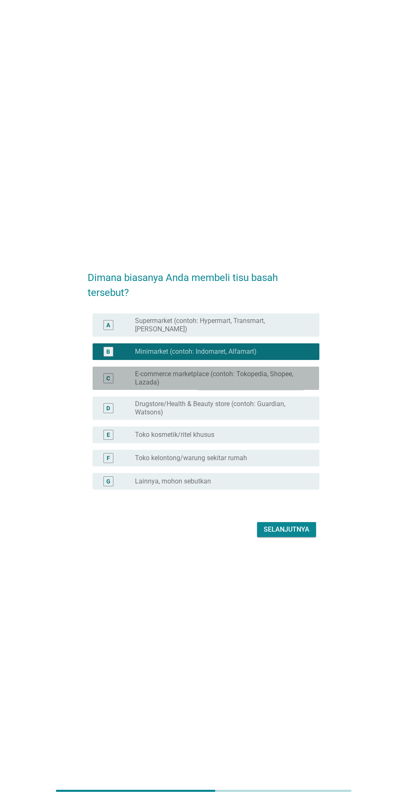
click at [285, 386] on label "E-commerce marketplace (contoh: Tokopedia, Shopee, Lazada)" at bounding box center [220, 378] width 171 height 17
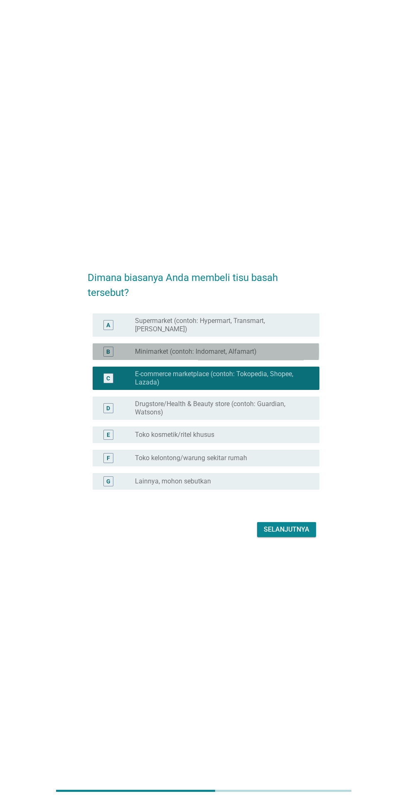
click at [299, 356] on div "radio_button_unchecked Minimarket (contoh: Indomaret, Alfamart)" at bounding box center [220, 351] width 171 height 8
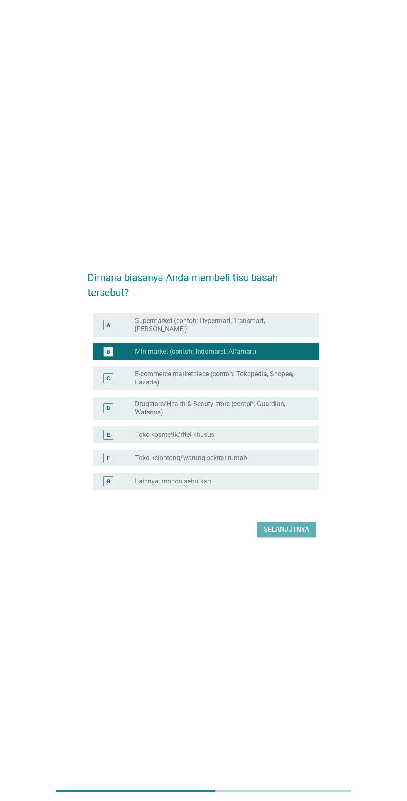
click at [292, 534] on div "Selanjutnya" at bounding box center [287, 529] width 46 height 10
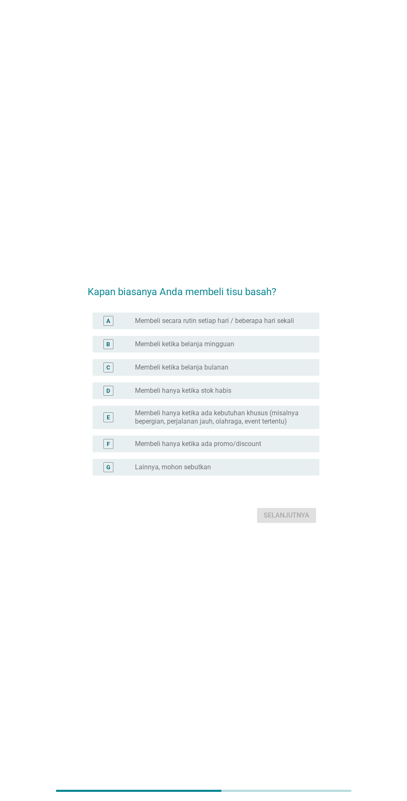
click at [291, 325] on label "Membeli secara rutin setiap hari / beberapa hari sekali" at bounding box center [214, 321] width 159 height 8
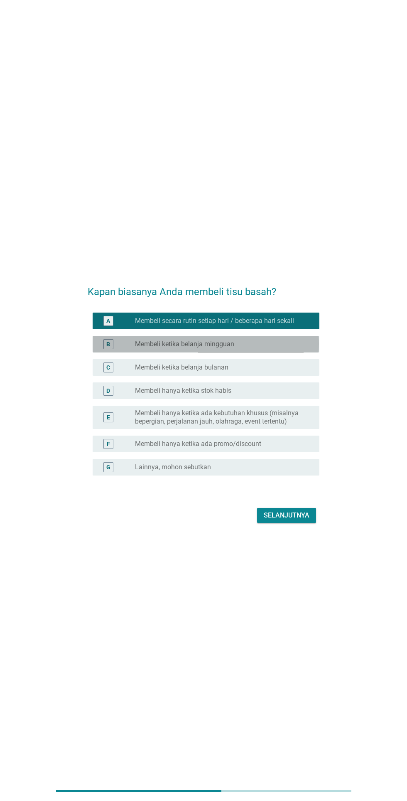
click at [280, 348] on div "radio_button_unchecked Membeli ketika belanja mingguan" at bounding box center [220, 344] width 171 height 8
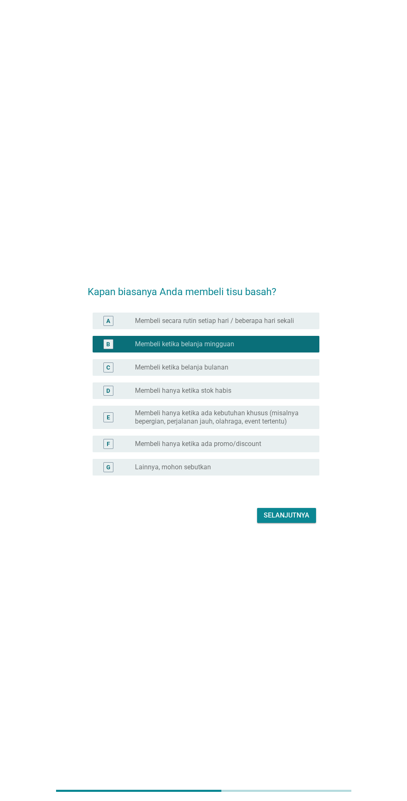
click at [273, 395] on div "radio_button_unchecked Membeli hanya ketika stok habis" at bounding box center [220, 390] width 171 height 8
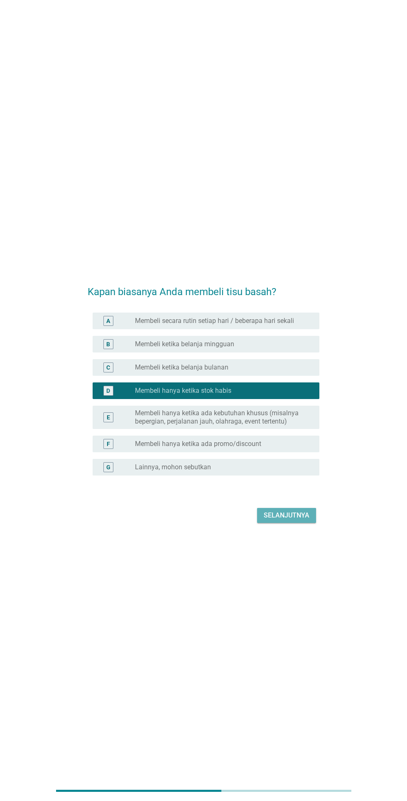
click at [294, 520] on div "Selanjutnya" at bounding box center [287, 515] width 46 height 10
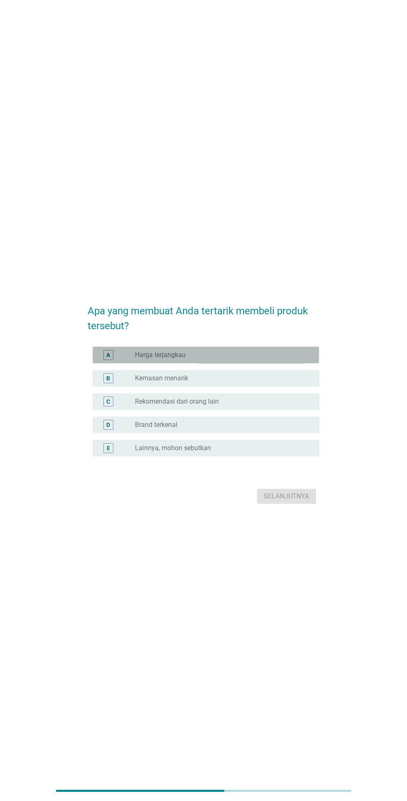
click at [273, 359] on div "radio_button_unchecked Harga terjangkau" at bounding box center [220, 355] width 171 height 8
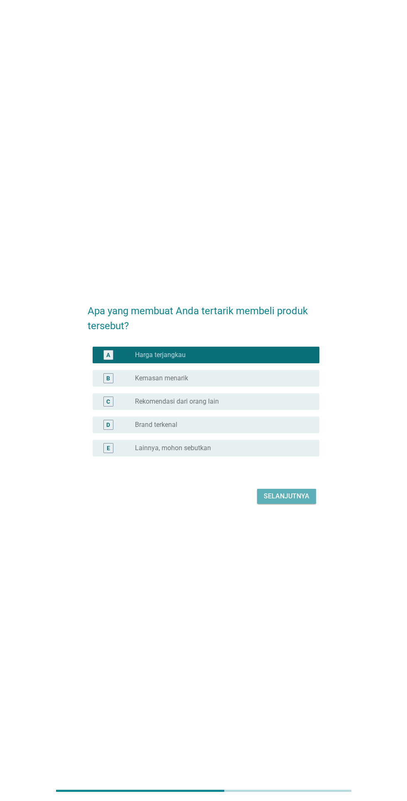
click at [293, 501] on div "Selanjutnya" at bounding box center [287, 496] width 46 height 10
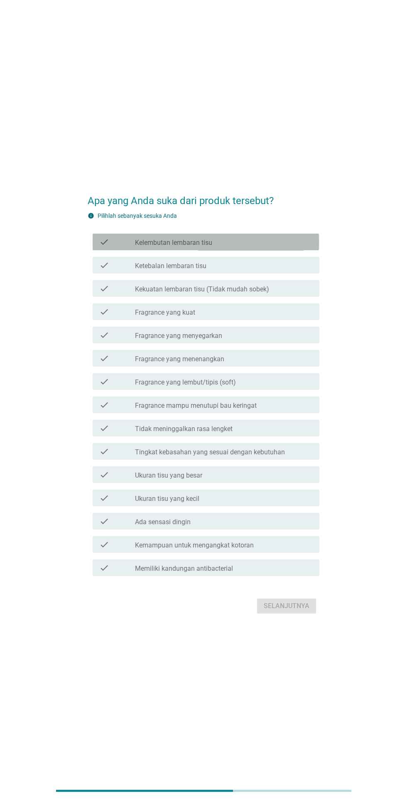
click at [288, 247] on div "check_box_outline_blank Kelembutan lembaran tisu" at bounding box center [224, 242] width 178 height 10
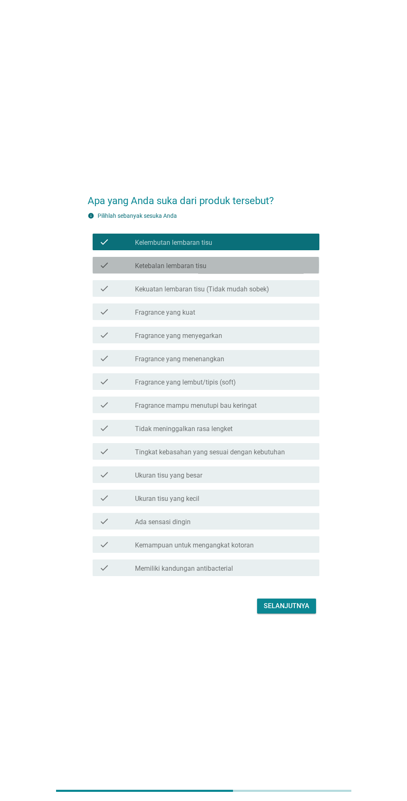
click at [282, 270] on div "check_box_outline_blank Ketebalan lembaran tisu" at bounding box center [224, 265] width 178 height 10
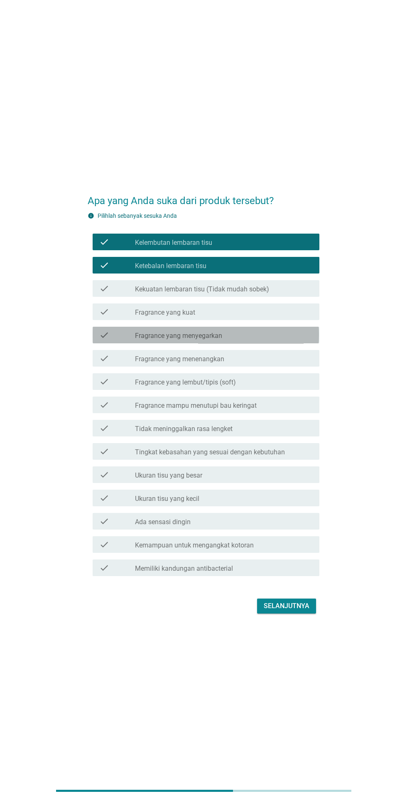
click at [266, 340] on div "check_box_outline_blank Fragrance yang menyegarkan" at bounding box center [224, 335] width 178 height 10
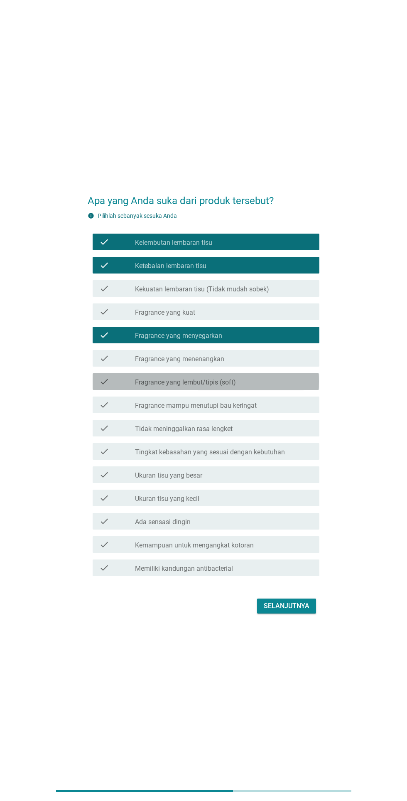
click at [266, 386] on div "check_box_outline_blank Fragrance yang lembut/tipis (soft)" at bounding box center [224, 381] width 178 height 10
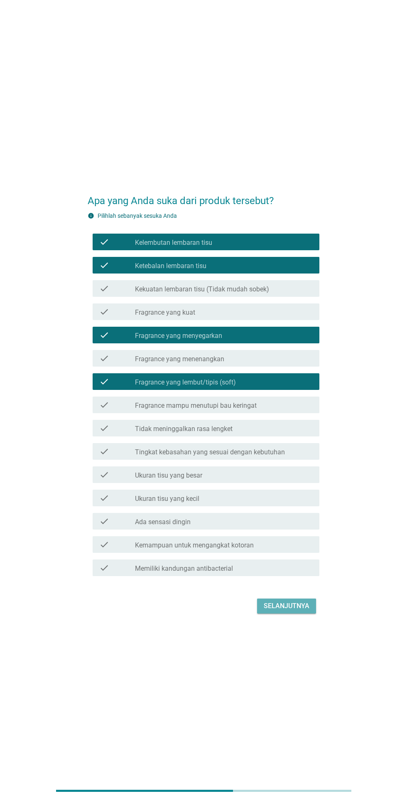
click at [297, 611] on div "Selanjutnya" at bounding box center [287, 606] width 46 height 10
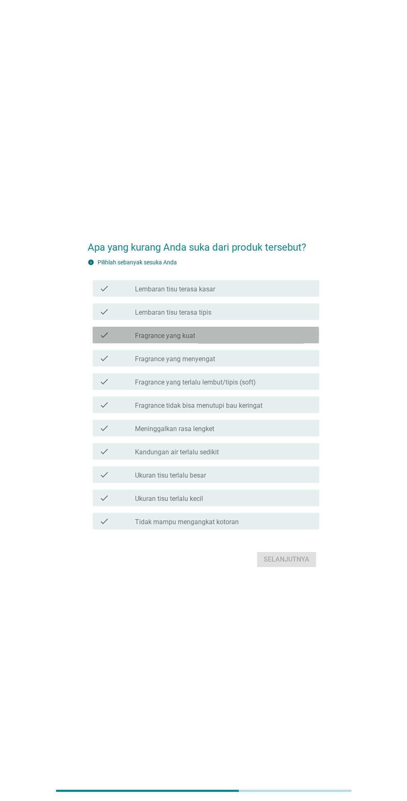
click at [272, 340] on div "check_box_outline_blank Fragrance yang kuat" at bounding box center [224, 335] width 178 height 10
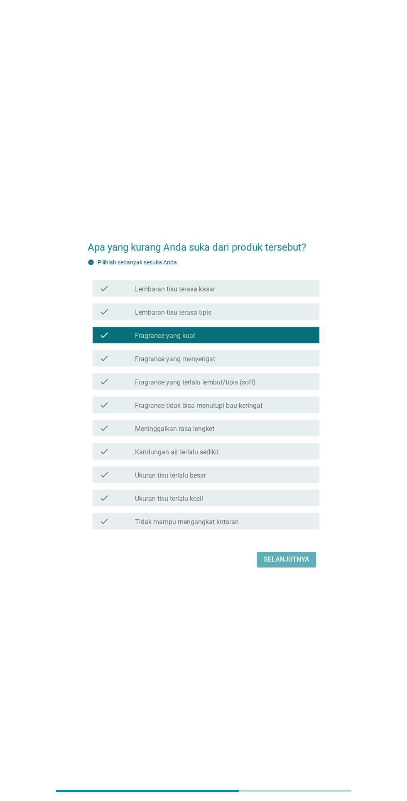
click at [298, 564] on div "Selanjutnya" at bounding box center [287, 559] width 46 height 10
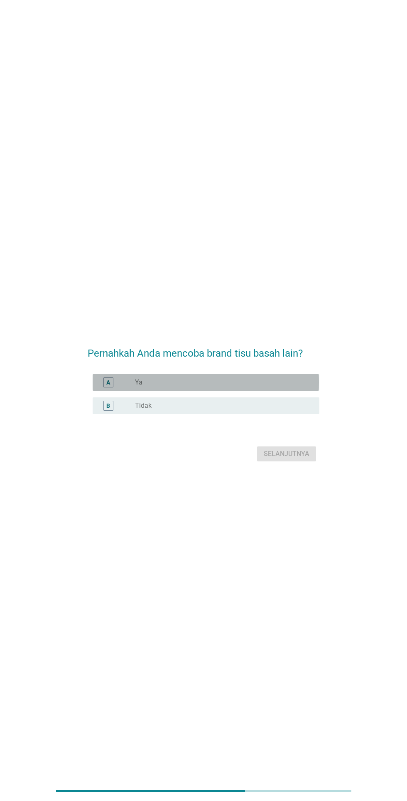
click at [280, 386] on div "radio_button_unchecked Ya" at bounding box center [220, 382] width 171 height 8
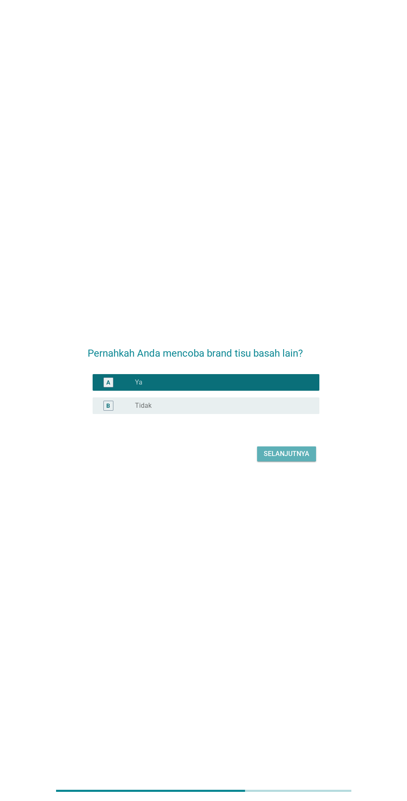
click at [298, 459] on div "Selanjutnya" at bounding box center [287, 454] width 46 height 10
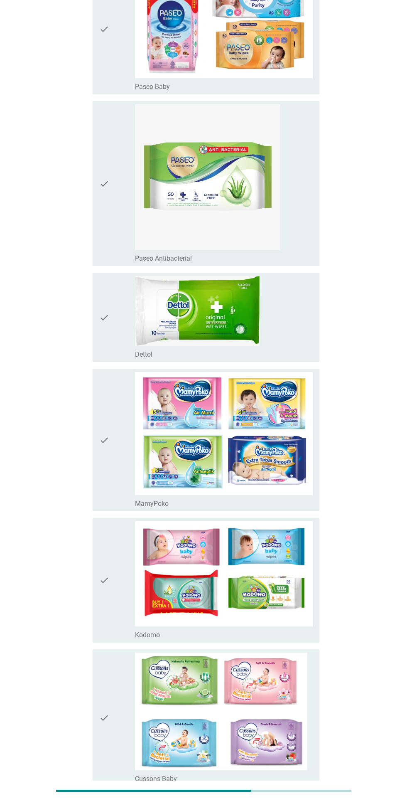
scroll to position [435, 0]
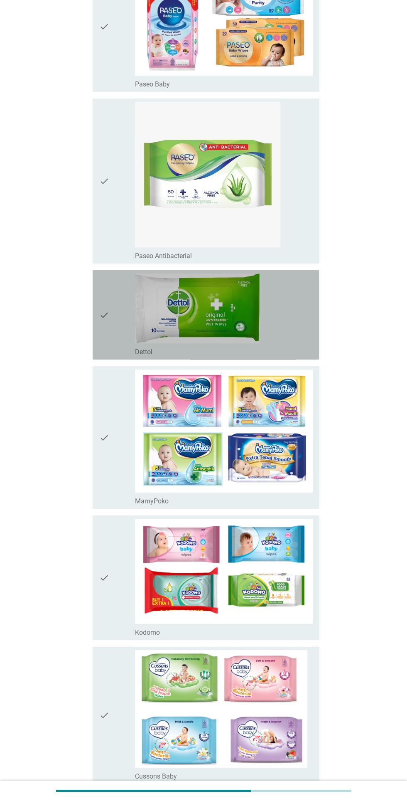
click at [111, 302] on div "check" at bounding box center [117, 314] width 36 height 83
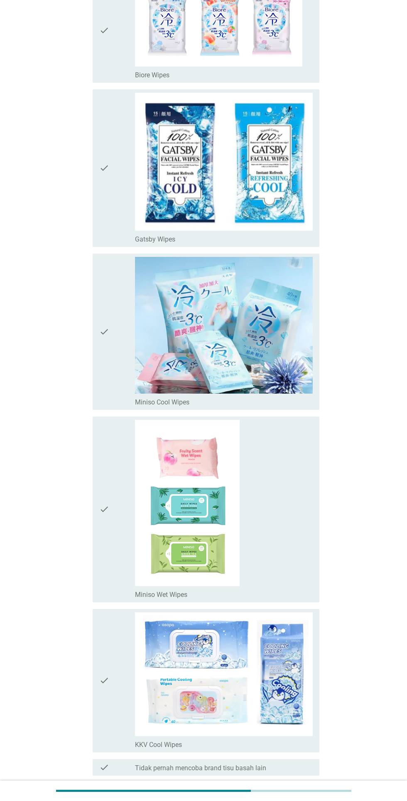
scroll to position [1276, 0]
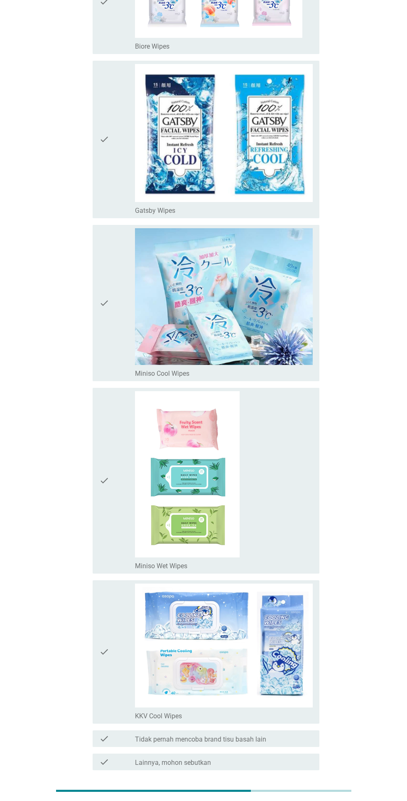
click at [299, 800] on div "Selanjutnya" at bounding box center [287, 800] width 46 height 10
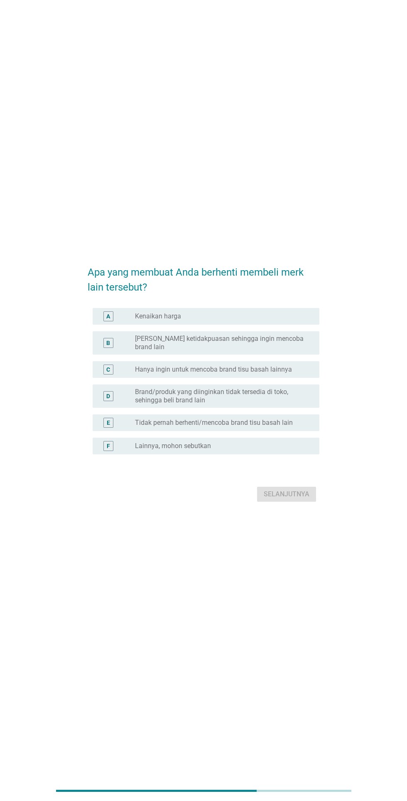
scroll to position [0, 0]
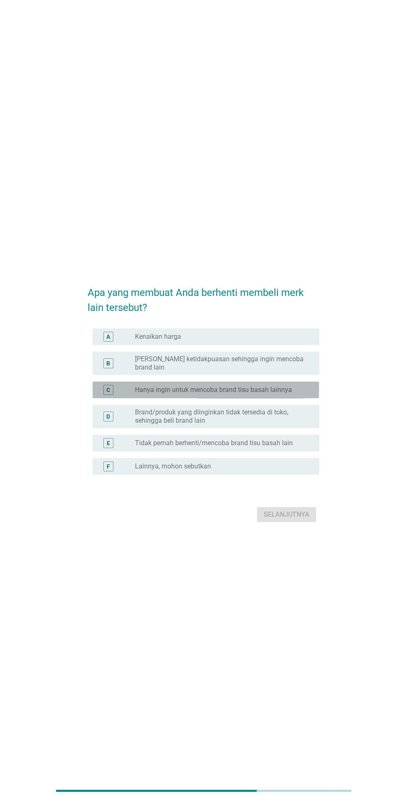
click at [288, 394] on label "Hanya ingin untuk mencoba brand tisu basah lainnya" at bounding box center [213, 390] width 157 height 8
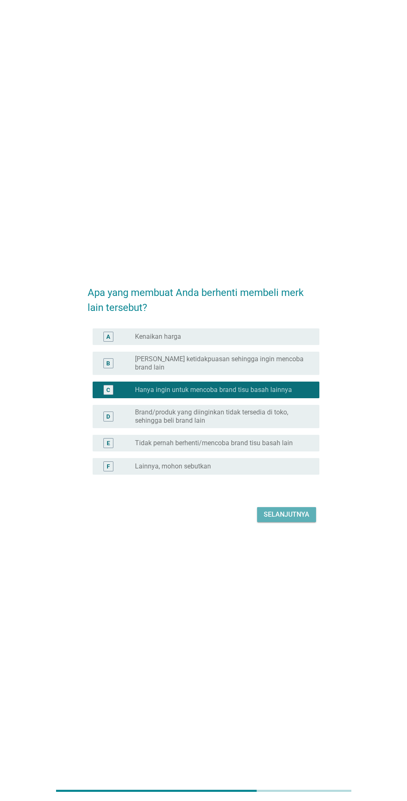
click at [296, 519] on div "Selanjutnya" at bounding box center [287, 514] width 46 height 10
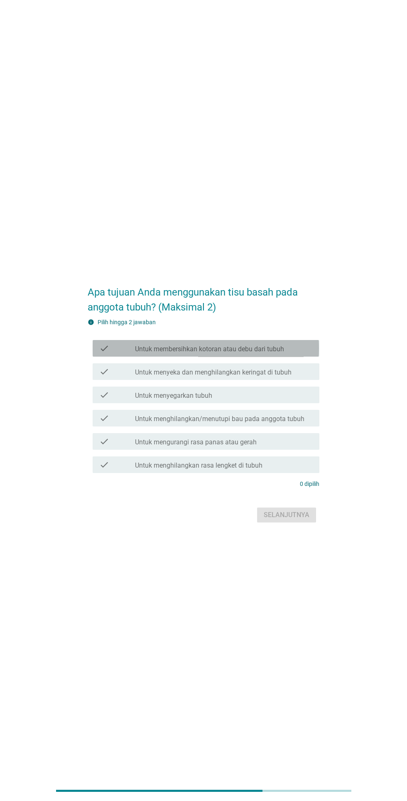
click at [301, 353] on div "check_box_outline_blank Untuk membersihkan kotoran atau debu dari tubuh" at bounding box center [224, 348] width 178 height 10
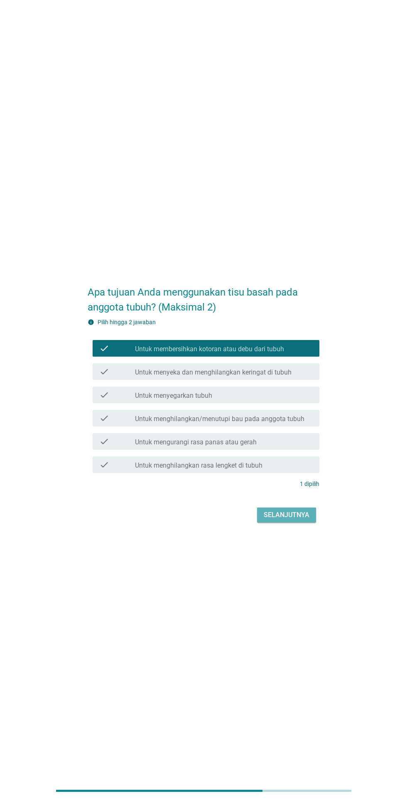
click at [295, 520] on div "Selanjutnya" at bounding box center [287, 515] width 46 height 10
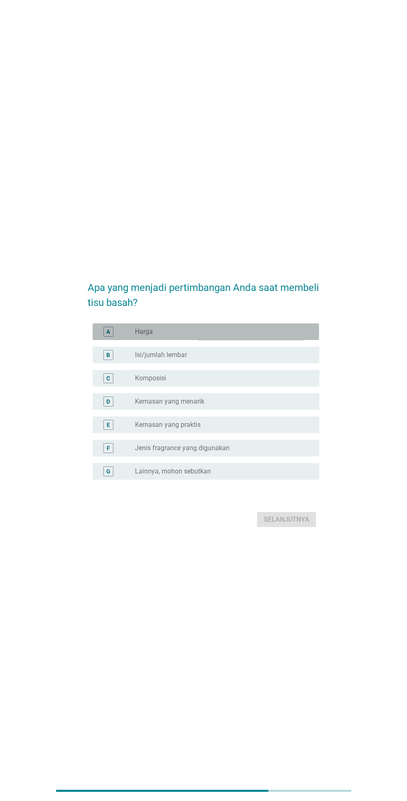
click at [290, 336] on div "radio_button_unchecked Harga" at bounding box center [220, 331] width 171 height 8
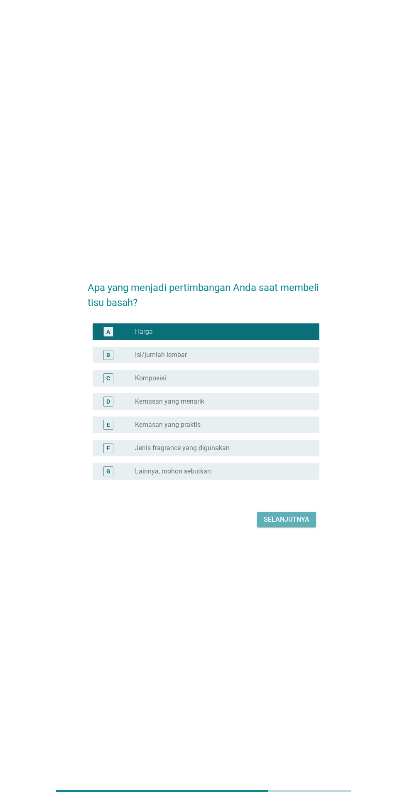
click at [290, 524] on div "Selanjutnya" at bounding box center [287, 519] width 46 height 10
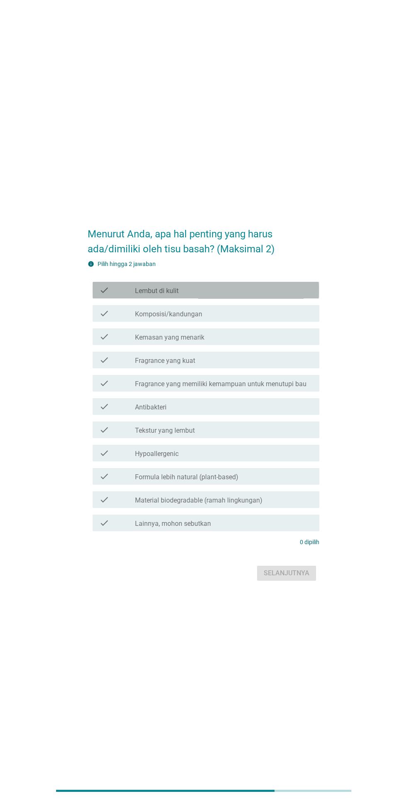
click at [280, 295] on div "check_box_outline_blank Lembut di kulit" at bounding box center [224, 290] width 178 height 10
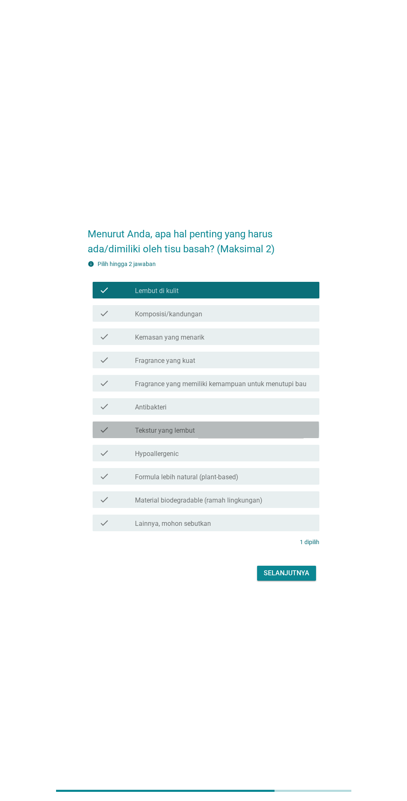
click at [246, 435] on div "check_box_outline_blank Tekstur yang lembut" at bounding box center [224, 430] width 178 height 10
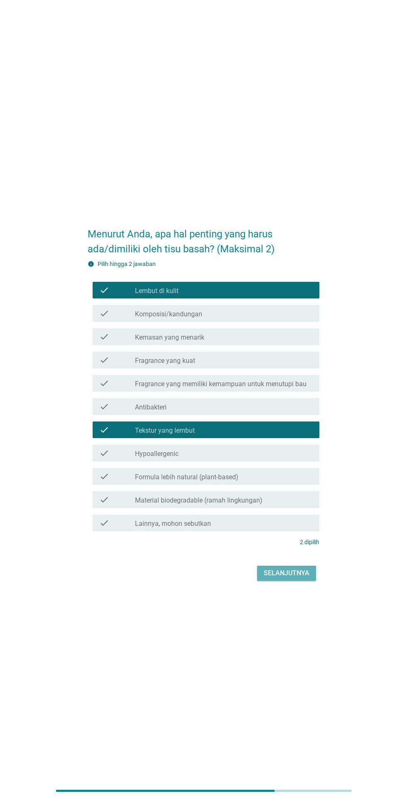
click at [288, 580] on button "Selanjutnya" at bounding box center [286, 572] width 59 height 15
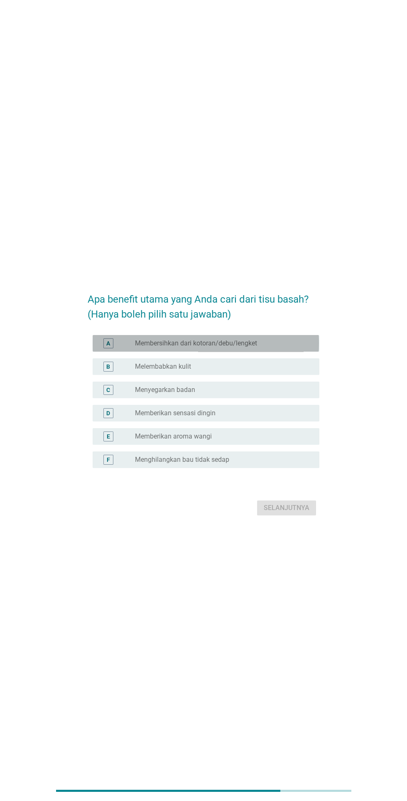
click at [298, 347] on div "radio_button_unchecked Membersihkan dari kotoran/debu/lengket" at bounding box center [220, 343] width 171 height 8
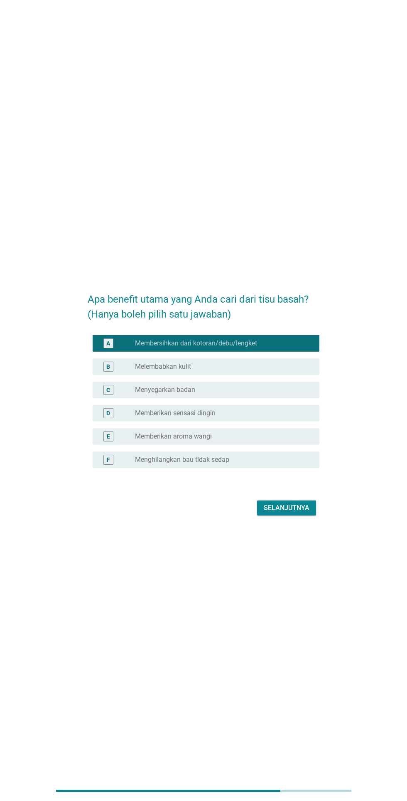
click at [269, 371] on div "radio_button_unchecked Melembabkan kulit" at bounding box center [220, 366] width 171 height 8
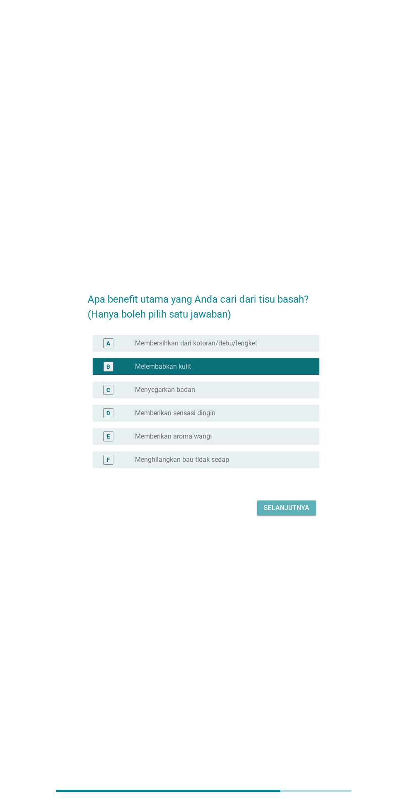
click at [284, 513] on div "Selanjutnya" at bounding box center [287, 508] width 46 height 10
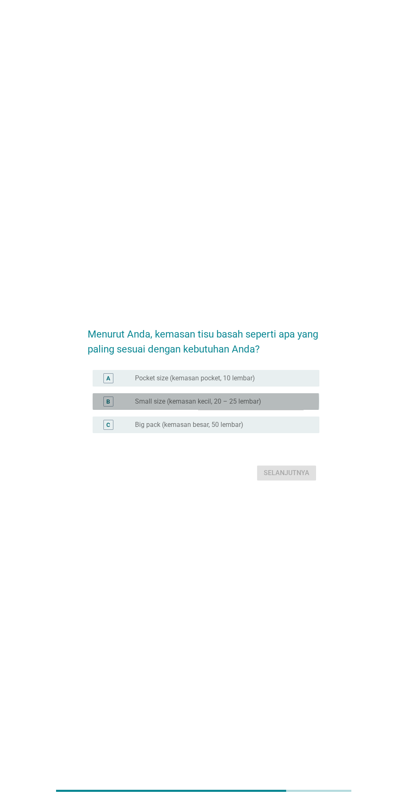
click at [285, 405] on div "radio_button_unchecked Small size (kemasan kecil, 20 – 25 lembar)" at bounding box center [220, 401] width 171 height 8
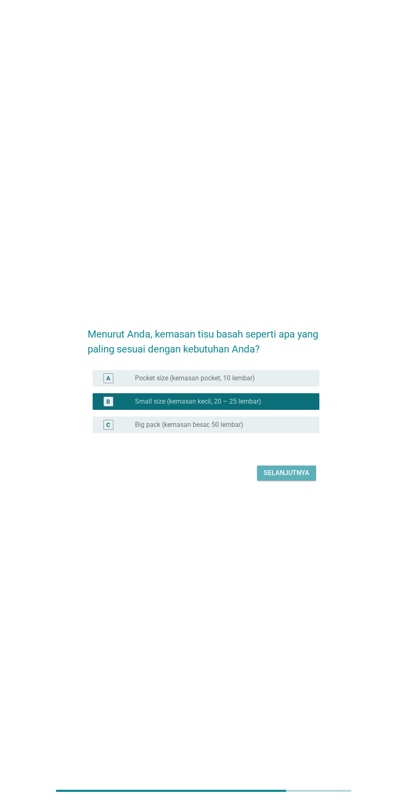
click at [284, 478] on div "Selanjutnya" at bounding box center [287, 473] width 46 height 10
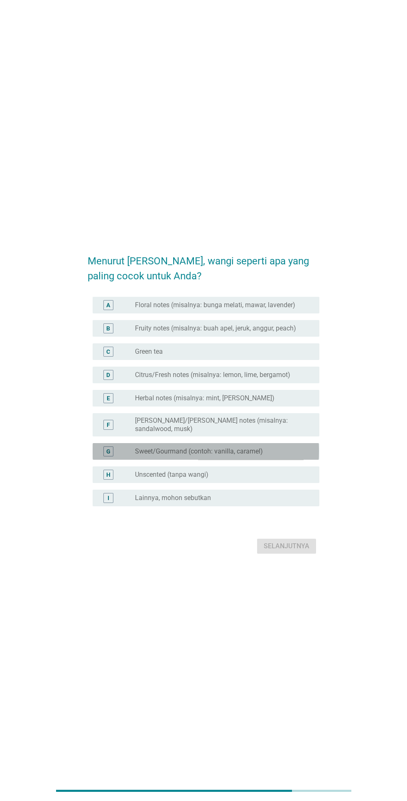
click at [279, 455] on div "radio_button_unchecked Sweet/Gourmand (contoh: vanilla, caramel)" at bounding box center [220, 451] width 171 height 8
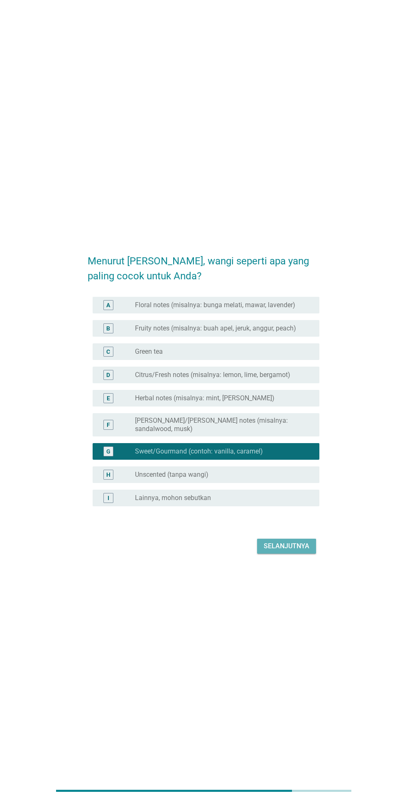
click at [289, 551] on div "Selanjutnya" at bounding box center [287, 546] width 46 height 10
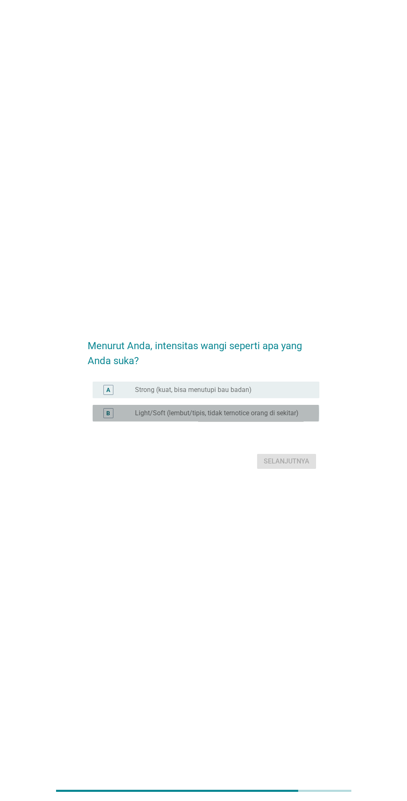
click at [287, 417] on label "Light/Soft (lembut/tipis, tidak ternotice orang di sekitar)" at bounding box center [217, 413] width 164 height 8
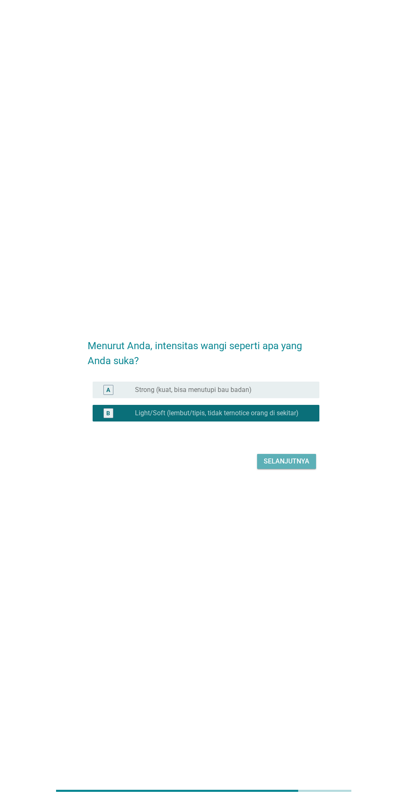
click at [300, 466] on div "Selanjutnya" at bounding box center [287, 461] width 46 height 10
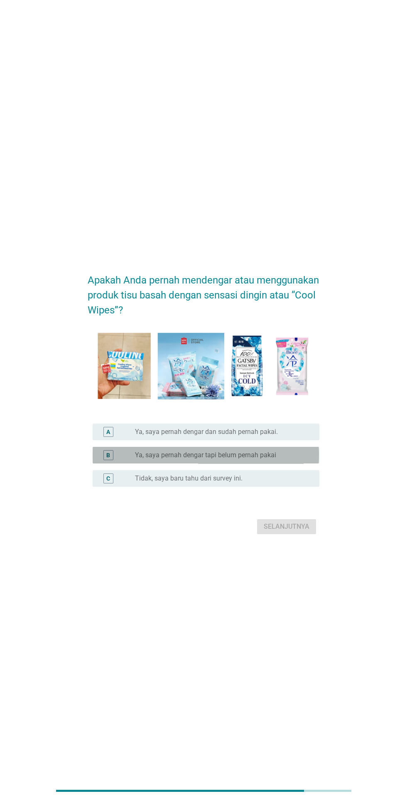
click at [299, 459] on div "radio_button_unchecked Ya, saya pernah dengar tapi belum pernah pakai" at bounding box center [220, 455] width 171 height 8
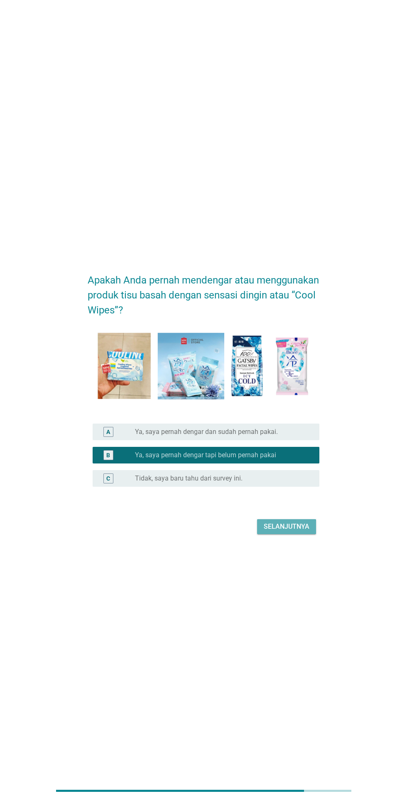
click at [300, 531] on div "Selanjutnya" at bounding box center [287, 526] width 46 height 10
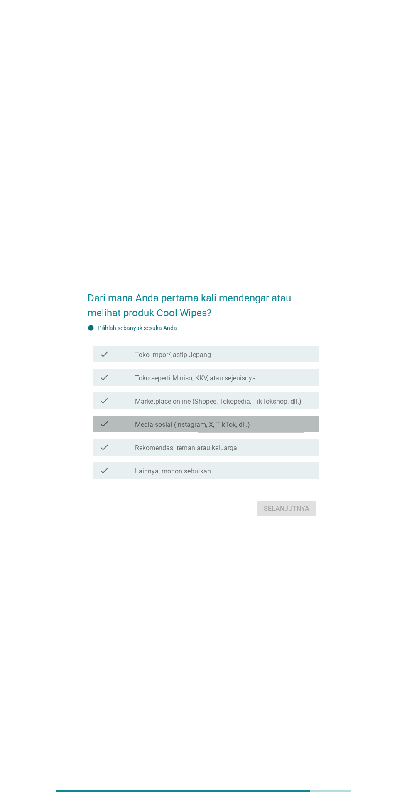
click at [271, 429] on div "check_box_outline_blank Media sosial (Instagram, X, TikTok, dll.)" at bounding box center [224, 424] width 178 height 10
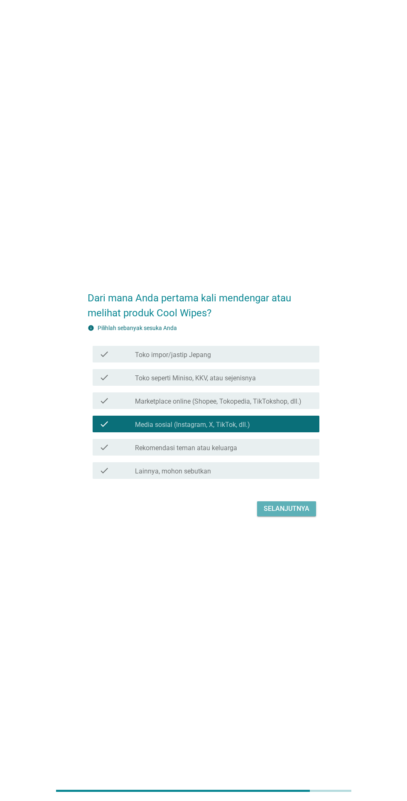
click at [297, 514] on div "Selanjutnya" at bounding box center [287, 509] width 46 height 10
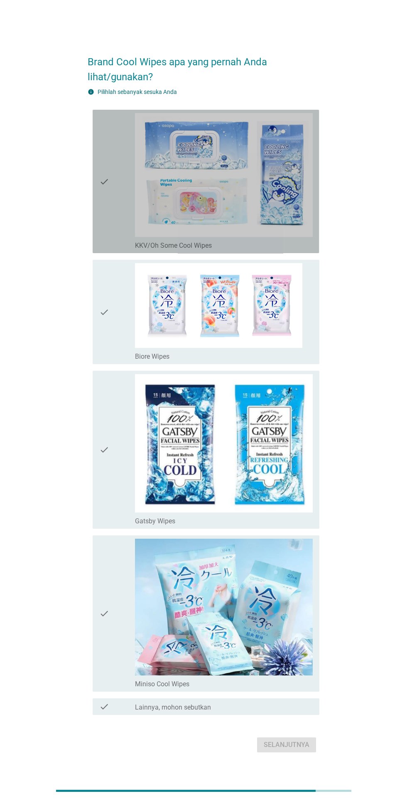
click at [107, 206] on icon "check" at bounding box center [104, 181] width 10 height 137
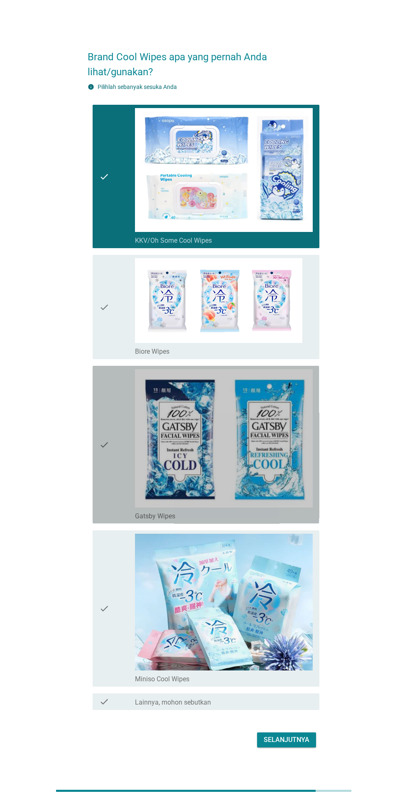
scroll to position [20, 0]
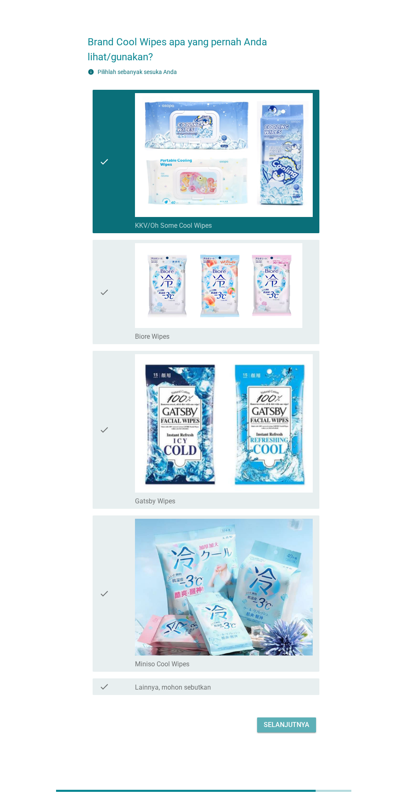
click at [292, 730] on div "Selanjutnya" at bounding box center [287, 725] width 46 height 10
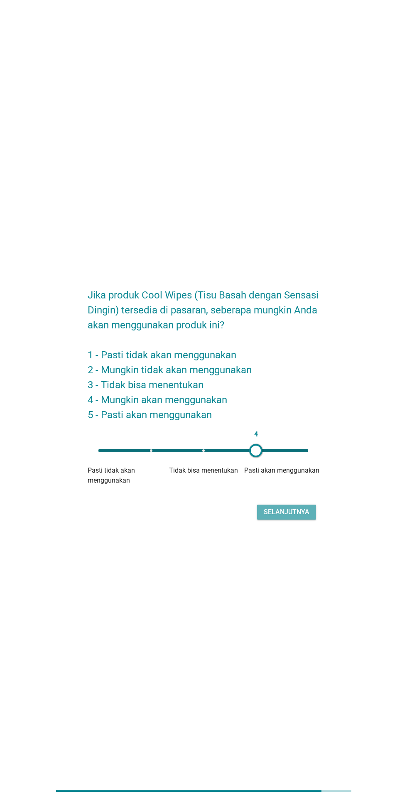
click at [294, 519] on button "Selanjutnya" at bounding box center [286, 511] width 59 height 15
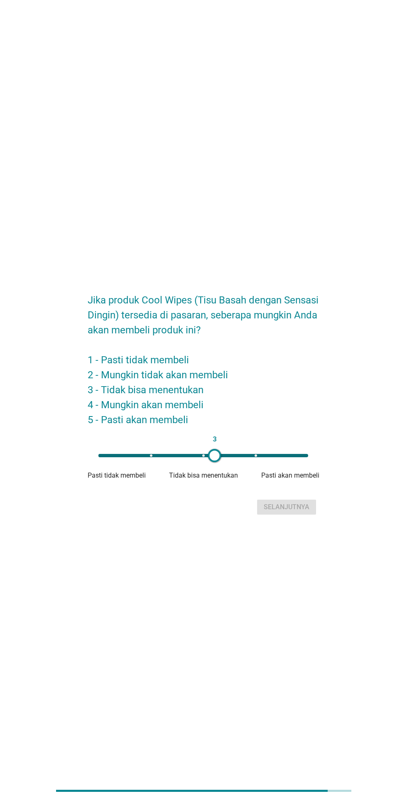
type input "4"
click at [291, 512] on div "Selanjutnya" at bounding box center [287, 507] width 46 height 10
